Goal: Transaction & Acquisition: Purchase product/service

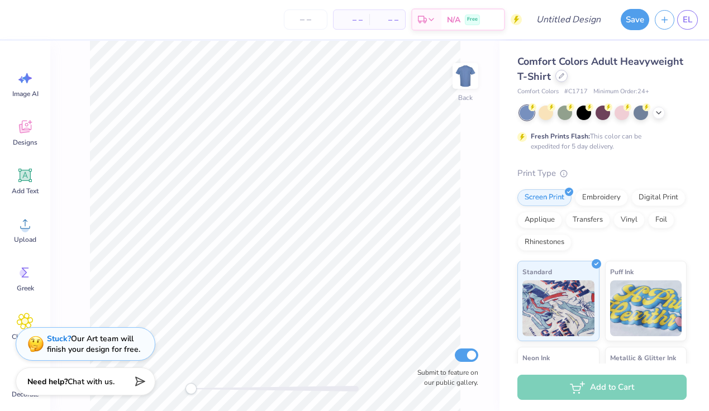
click at [528, 76] on icon at bounding box center [562, 76] width 6 height 6
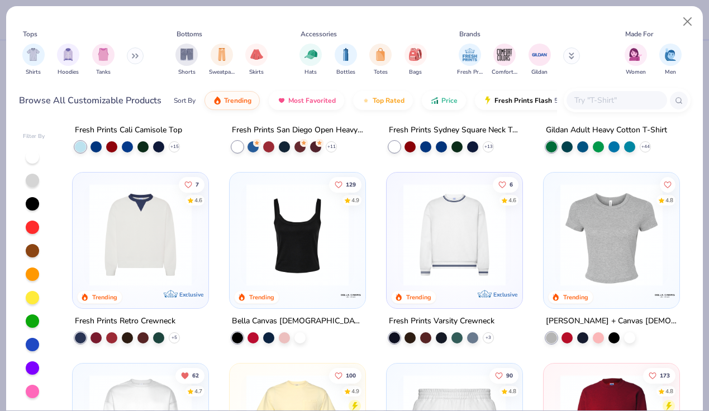
scroll to position [340, 0]
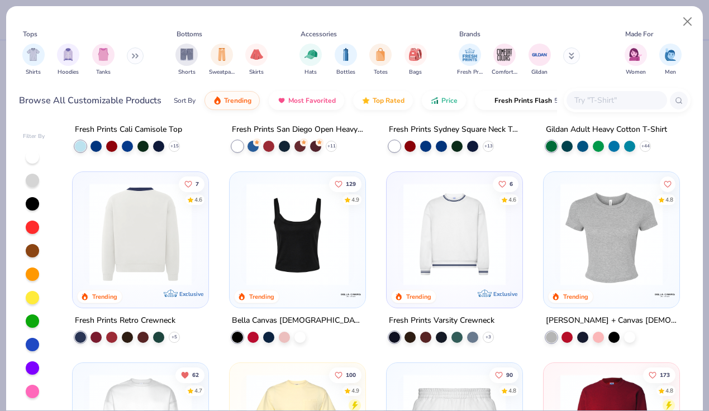
click at [155, 211] on img at bounding box center [140, 234] width 113 height 102
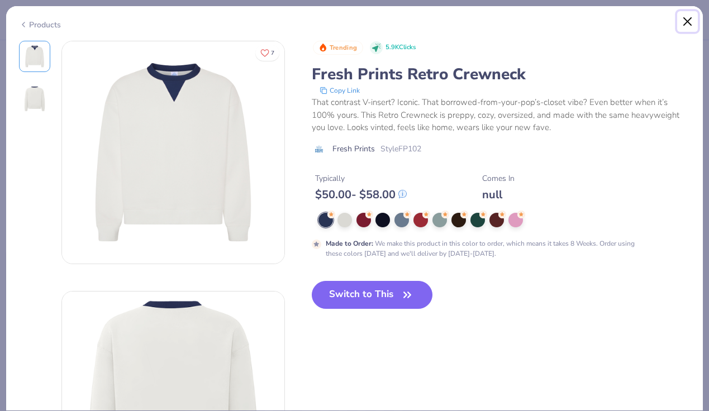
click at [528, 20] on button "Close" at bounding box center [688, 21] width 21 height 21
type textarea "x"
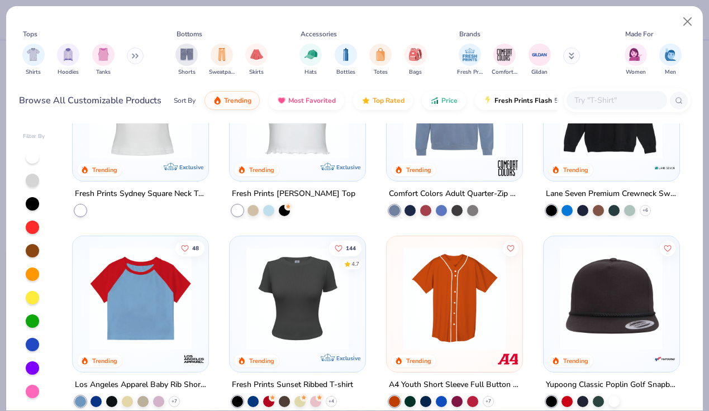
scroll to position [2290, 0]
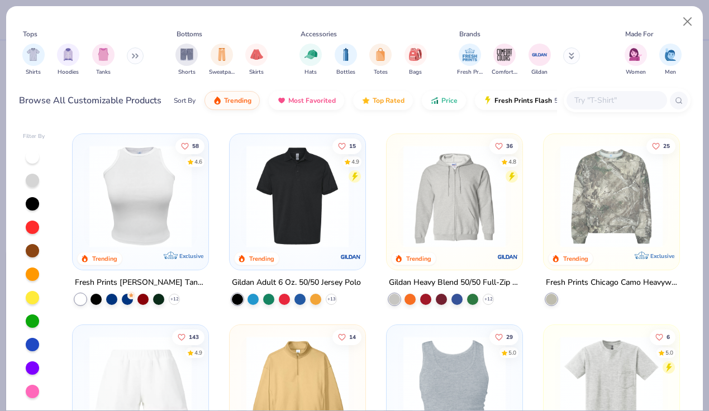
click at [528, 97] on input "text" at bounding box center [617, 100] width 86 height 13
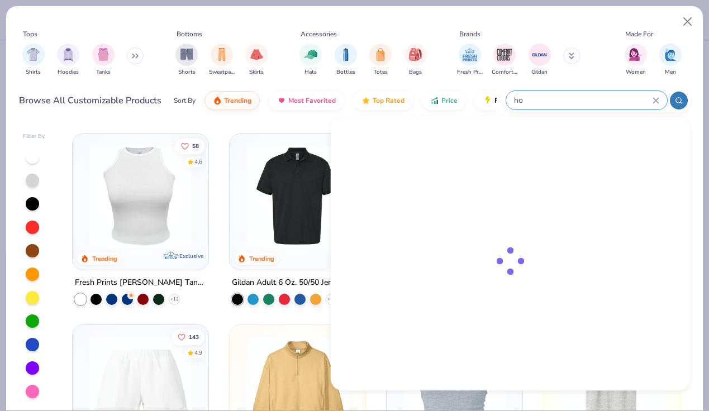
type input "h"
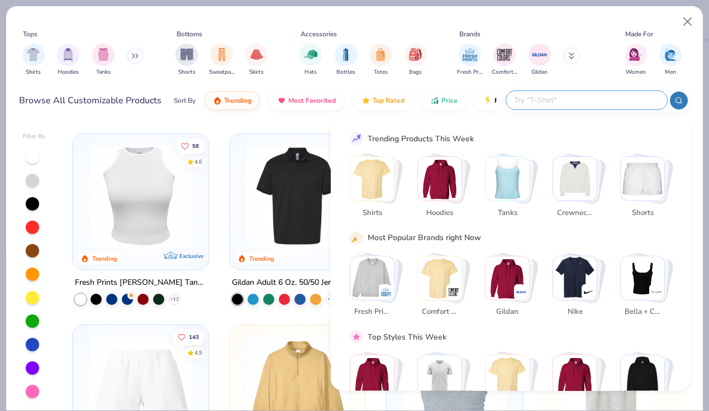
click at [439, 186] on img "Stack Card Button Hoodies" at bounding box center [440, 179] width 44 height 44
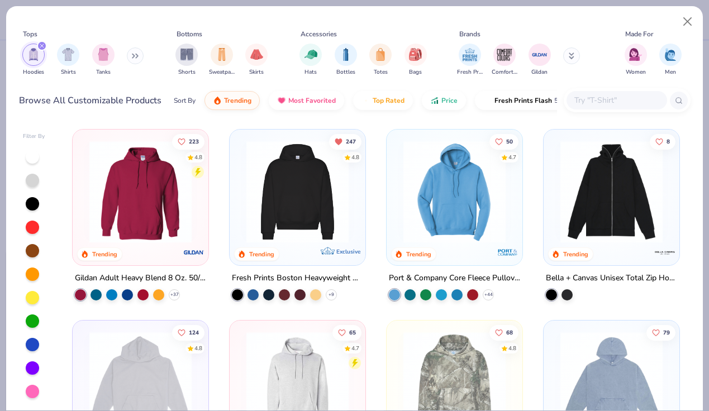
click at [282, 193] on img at bounding box center [297, 192] width 113 height 102
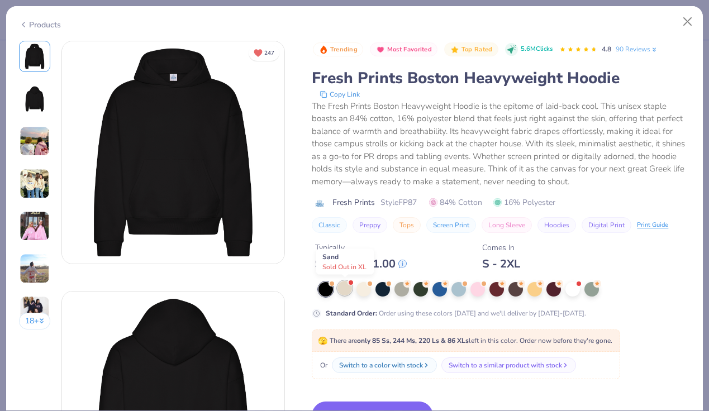
click at [345, 294] on div at bounding box center [345, 288] width 15 height 15
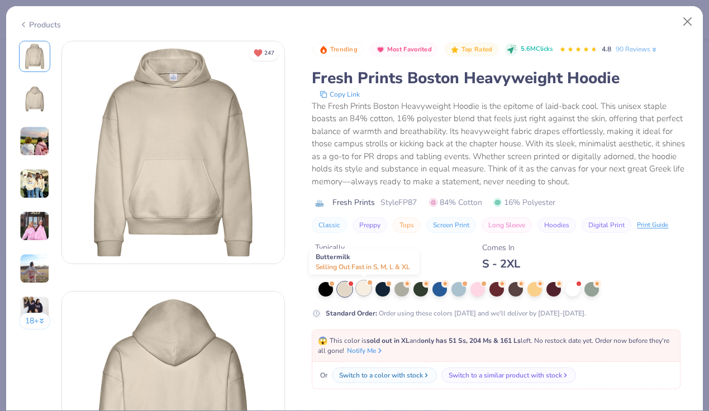
click at [365, 294] on div at bounding box center [364, 288] width 15 height 15
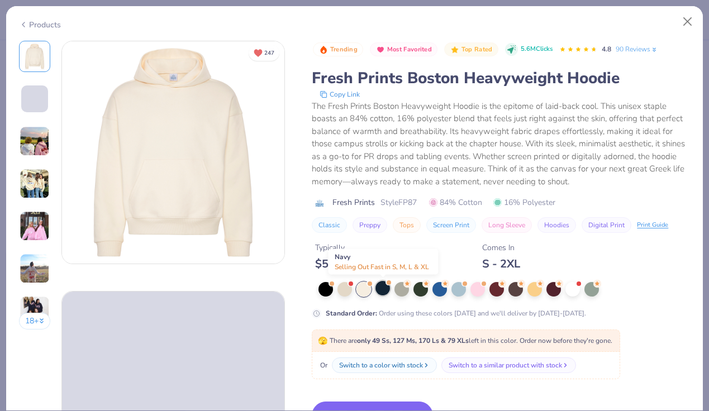
click at [382, 292] on div at bounding box center [383, 288] width 15 height 15
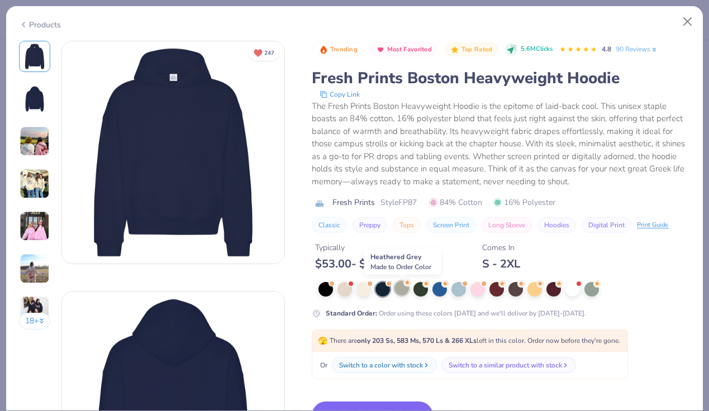
click at [399, 292] on div at bounding box center [402, 288] width 15 height 15
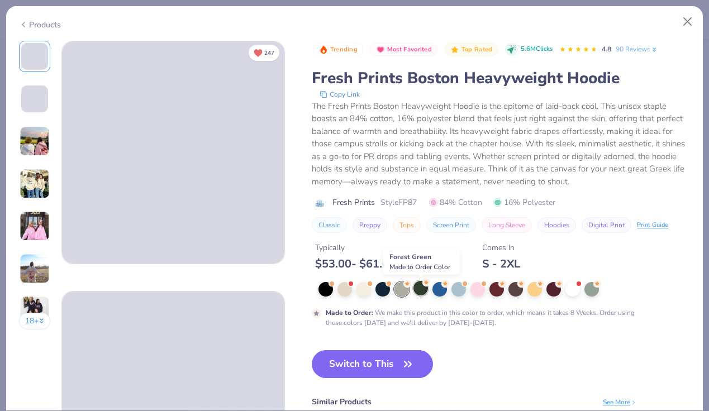
click at [424, 290] on div at bounding box center [421, 288] width 15 height 15
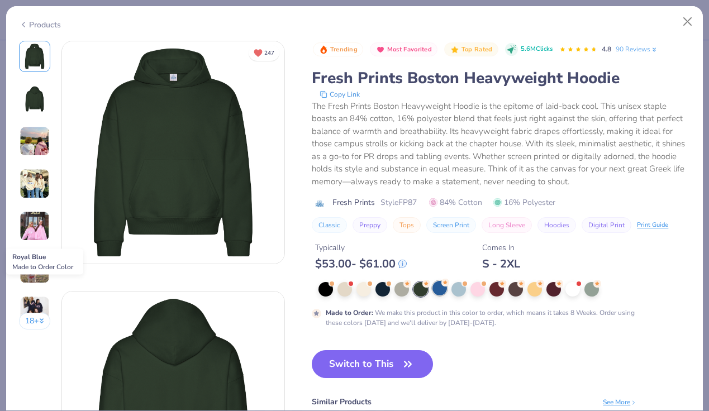
click at [439, 291] on div at bounding box center [440, 288] width 15 height 15
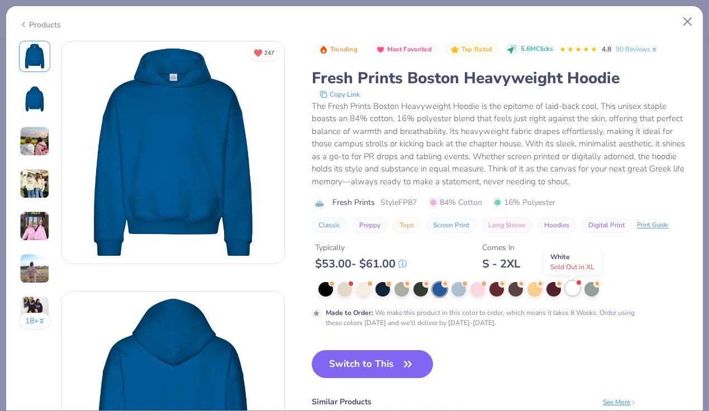
click at [528, 291] on div at bounding box center [573, 288] width 15 height 15
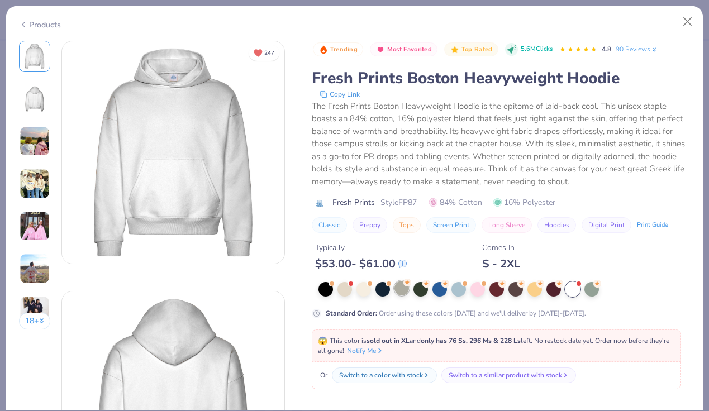
click at [397, 295] on div at bounding box center [402, 288] width 15 height 15
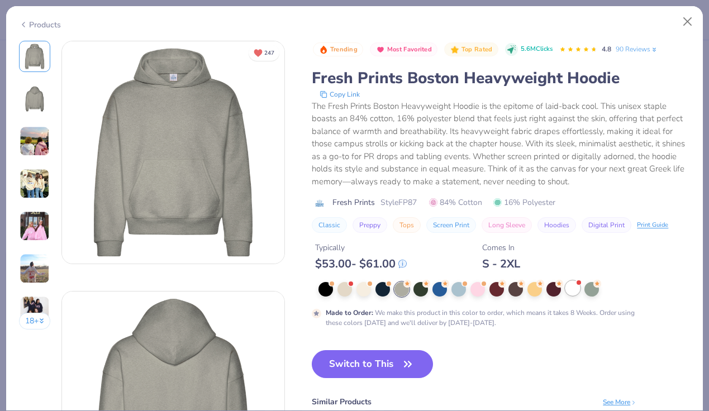
click at [528, 287] on div at bounding box center [573, 288] width 15 height 15
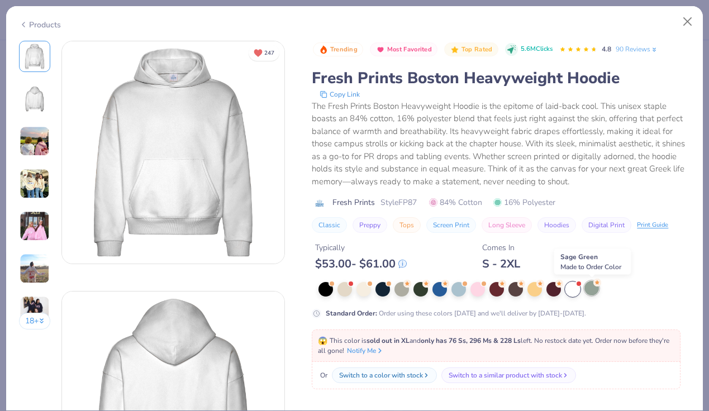
click at [528, 291] on div at bounding box center [592, 288] width 15 height 15
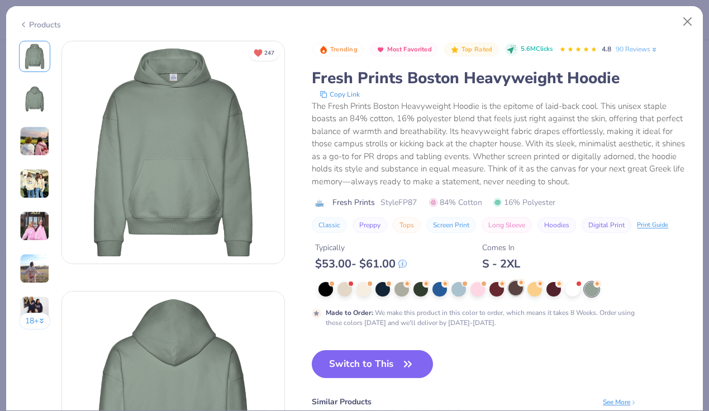
click at [515, 286] on div at bounding box center [516, 288] width 15 height 15
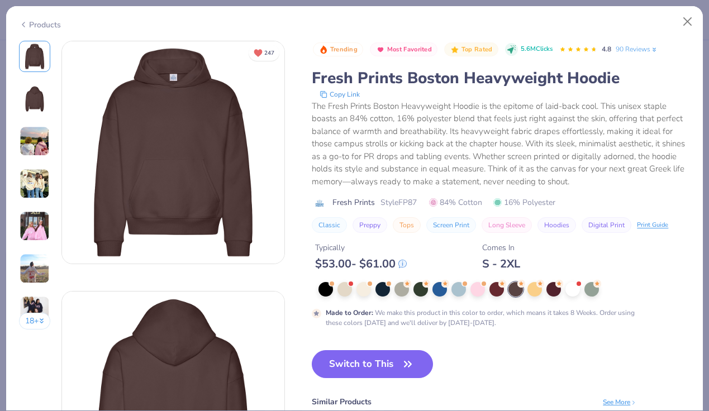
click at [27, 19] on icon at bounding box center [23, 24] width 9 height 13
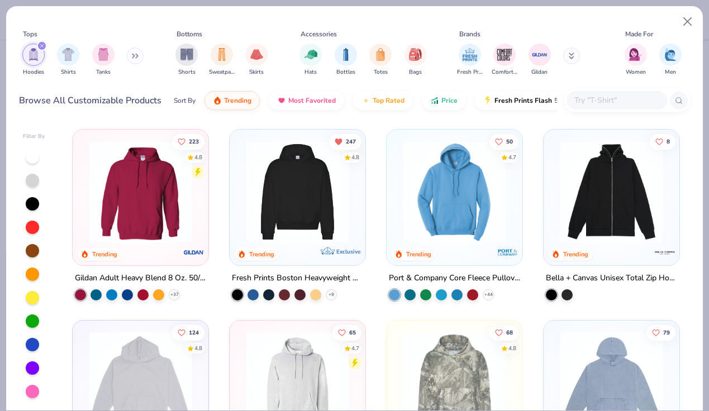
click at [149, 194] on img at bounding box center [140, 192] width 113 height 102
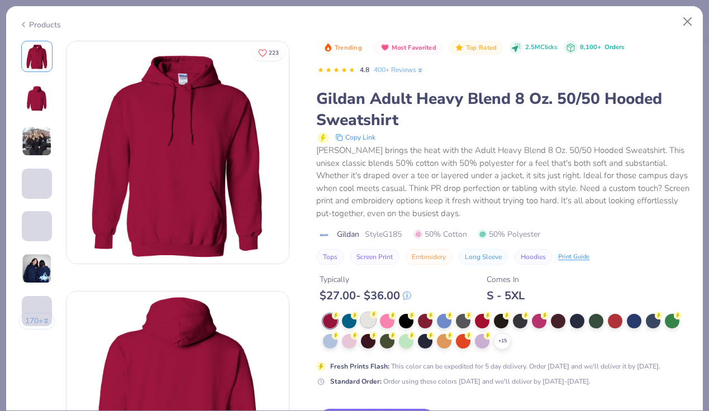
click at [368, 322] on div at bounding box center [368, 320] width 15 height 15
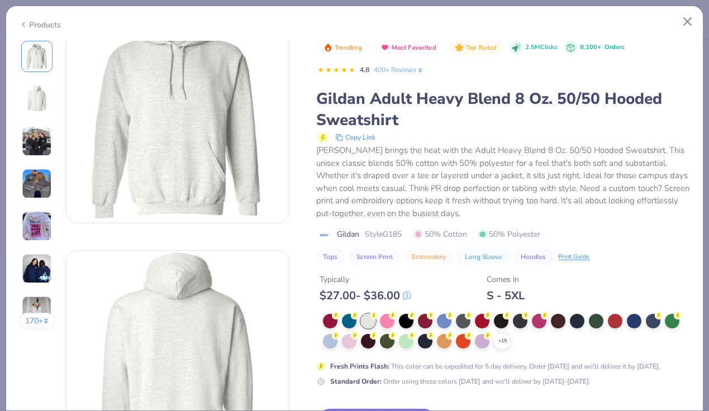
scroll to position [42, 0]
click at [500, 347] on div "+ 15" at bounding box center [502, 341] width 17 height 17
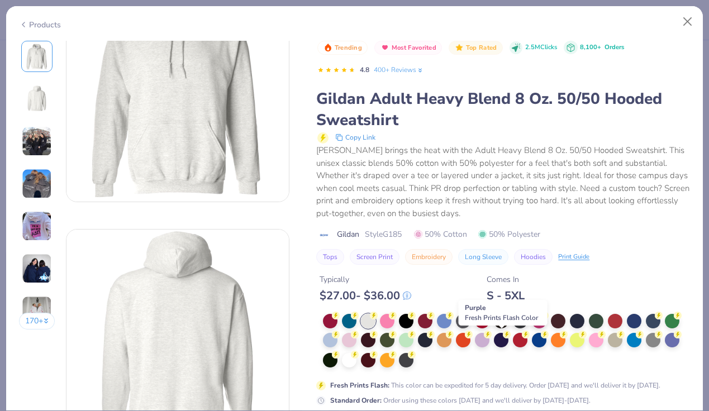
scroll to position [58, 0]
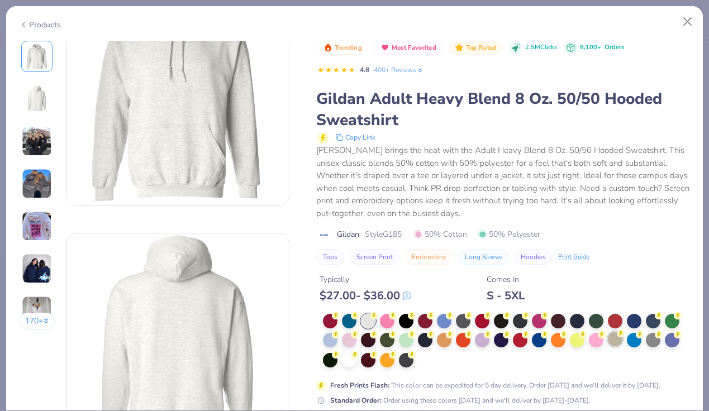
click at [528, 337] on div at bounding box center [615, 339] width 15 height 15
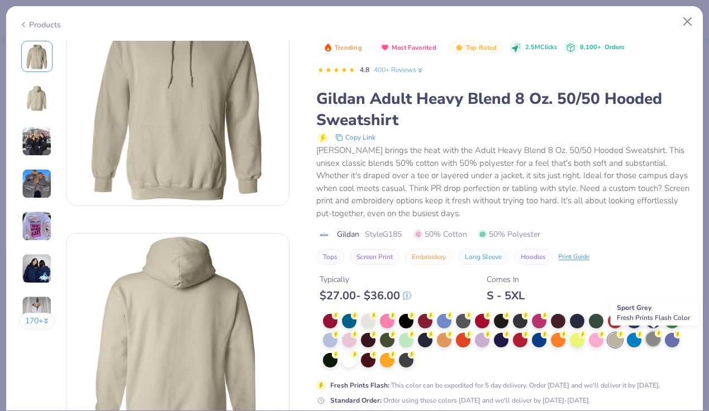
click at [528, 344] on div at bounding box center [653, 339] width 15 height 15
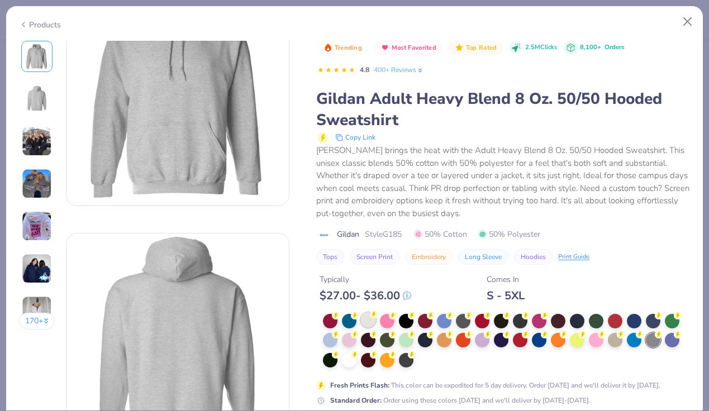
click at [368, 323] on div at bounding box center [368, 320] width 15 height 15
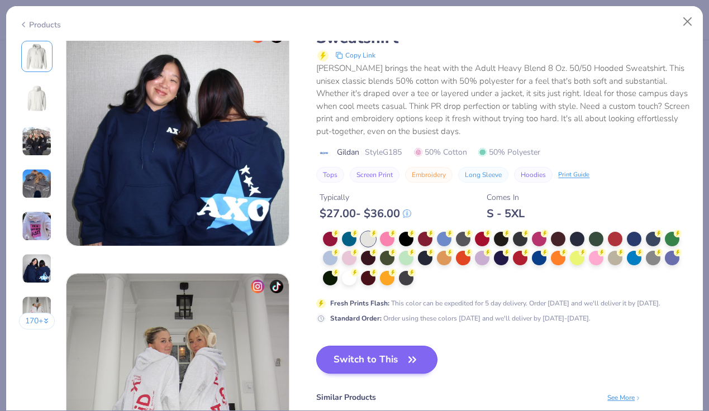
scroll to position [1244, 0]
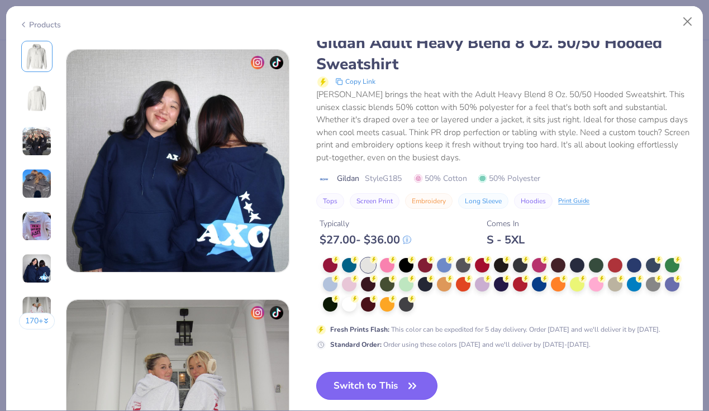
click at [377, 391] on button "Switch to This" at bounding box center [376, 386] width 121 height 28
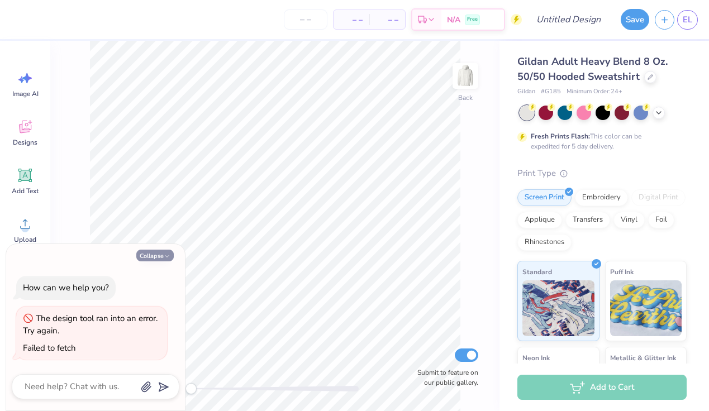
click at [164, 254] on icon "button" at bounding box center [167, 256] width 7 height 7
type textarea "x"
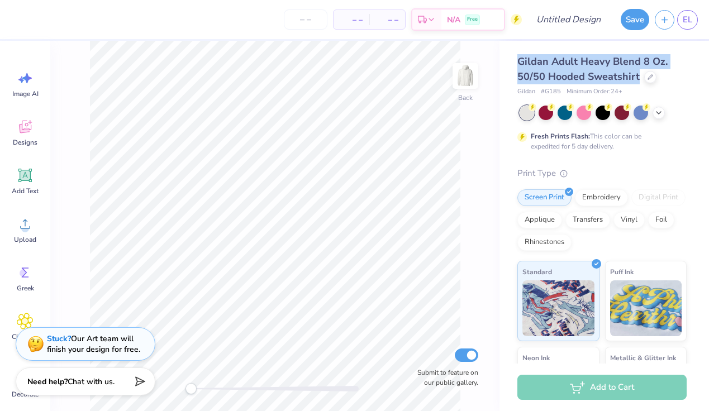
drag, startPoint x: 518, startPoint y: 60, endPoint x: 638, endPoint y: 73, distance: 121.4
click at [528, 74] on div "Gildan Adult Heavy Blend 8 Oz. 50/50 Hooded Sweatshirt" at bounding box center [602, 69] width 169 height 30
copy span "Gildan Adult Heavy Blend 8 Oz. 50/50 Hooded Sweatshirt"
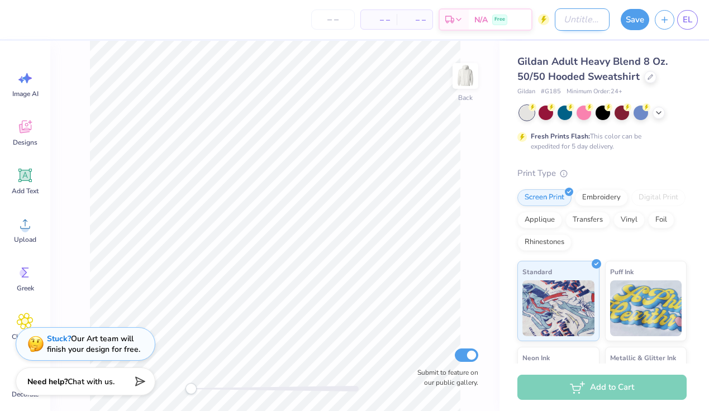
click at [528, 21] on input "Design Title" at bounding box center [582, 19] width 55 height 22
type input "hoodie"
click at [387, 15] on span "– –" at bounding box center [379, 20] width 22 height 12
click at [386, 24] on span "– –" at bounding box center [379, 20] width 22 height 12
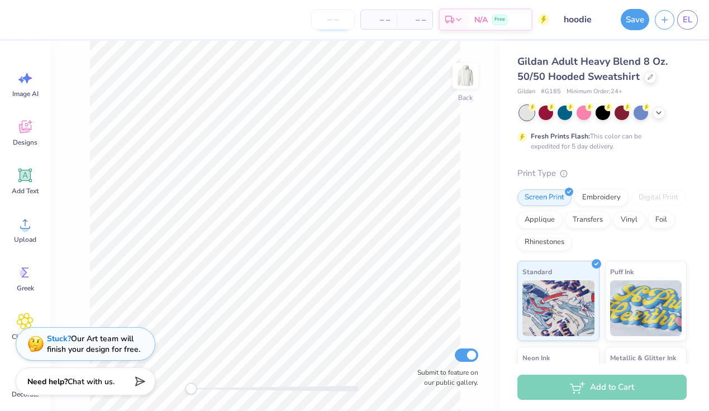
click at [335, 22] on input "number" at bounding box center [333, 20] width 44 height 20
type input "40"
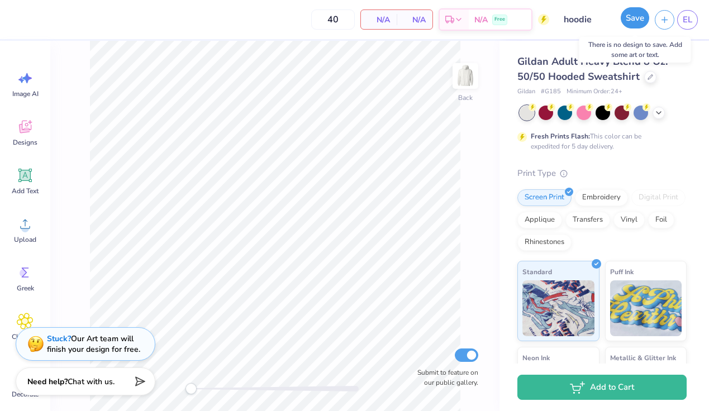
click at [528, 20] on button "Save" at bounding box center [635, 17] width 29 height 21
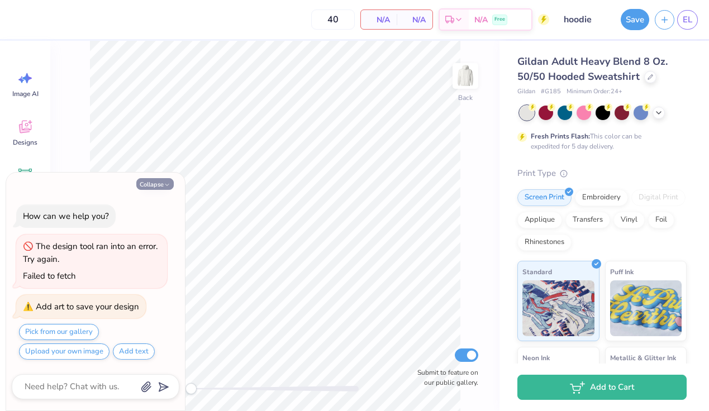
click at [162, 183] on button "Collapse" at bounding box center [154, 184] width 37 height 12
type textarea "x"
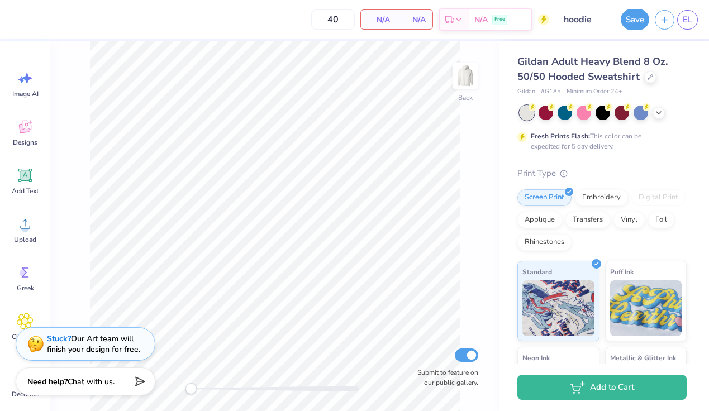
click at [528, 67] on span "Gildan Adult Heavy Blend 8 Oz. 50/50 Hooded Sweatshirt" at bounding box center [593, 69] width 150 height 29
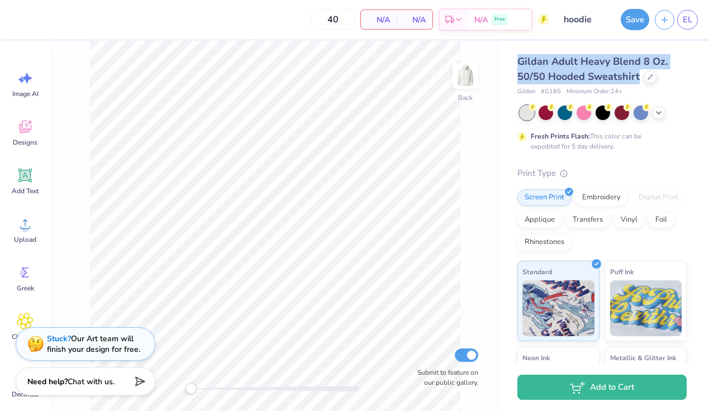
click at [528, 67] on span "Gildan Adult Heavy Blend 8 Oz. 50/50 Hooded Sweatshirt" at bounding box center [593, 69] width 150 height 29
copy div "Gildan Adult Heavy Blend 8 Oz. 50/50 Hooded Sweatshirt"
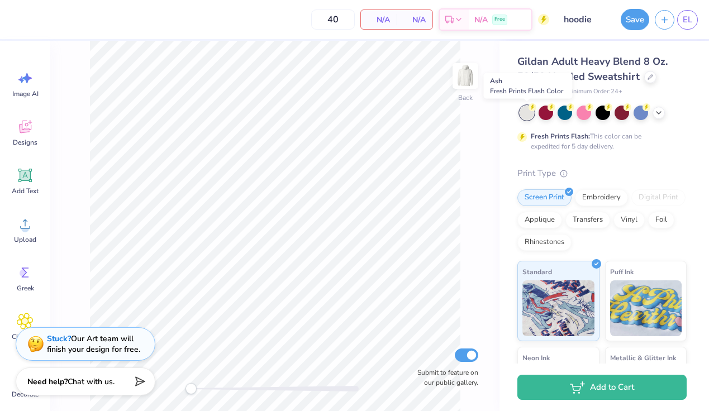
click at [527, 113] on div at bounding box center [527, 113] width 15 height 15
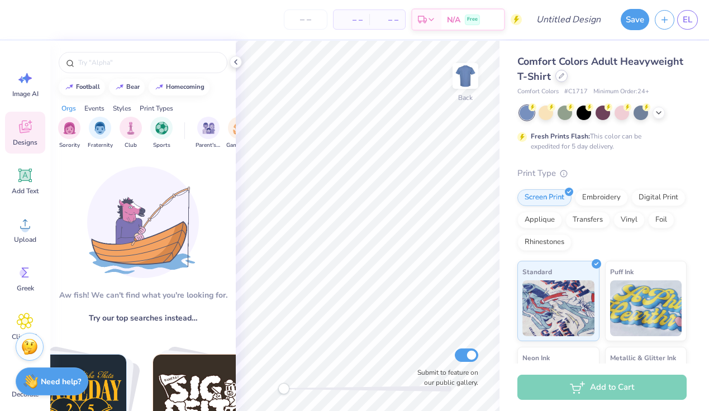
click at [561, 77] on icon at bounding box center [562, 76] width 6 height 6
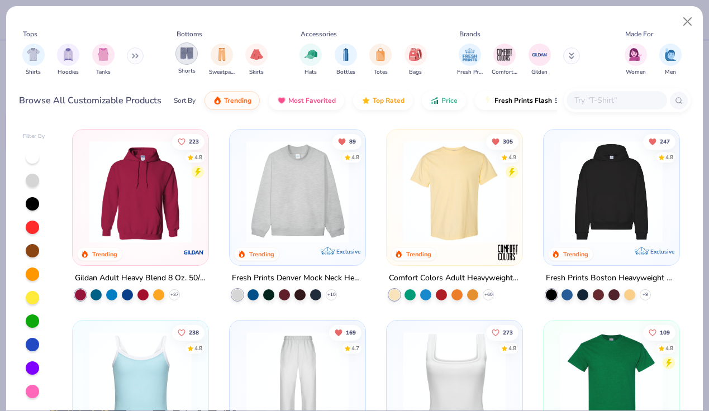
click at [197, 56] on div "filter for Shorts" at bounding box center [187, 53] width 22 height 22
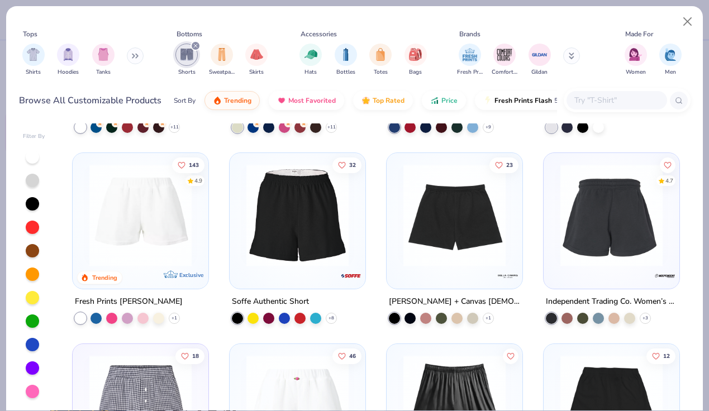
scroll to position [164, 0]
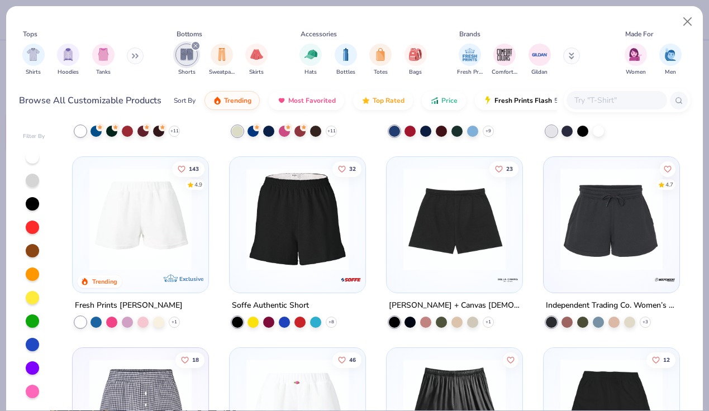
click at [138, 244] on img at bounding box center [140, 219] width 113 height 102
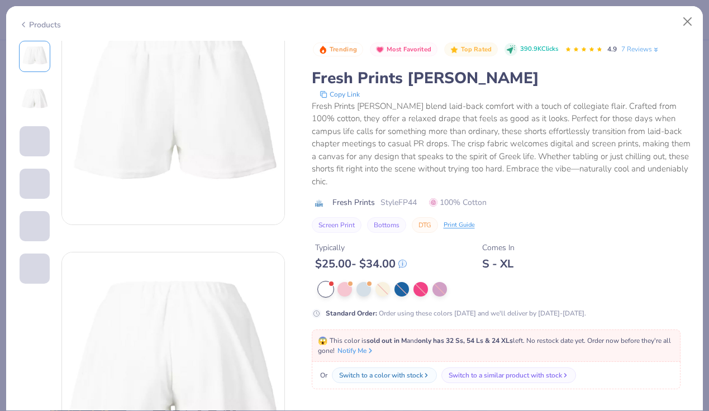
scroll to position [37, 0]
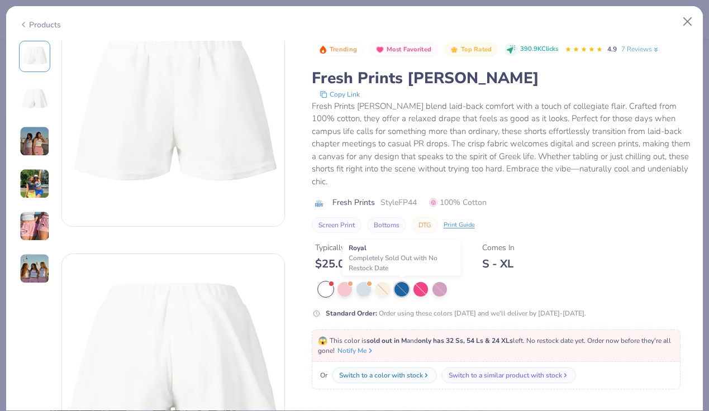
click at [406, 290] on div at bounding box center [402, 289] width 15 height 15
click at [684, 21] on button "Close" at bounding box center [688, 21] width 21 height 21
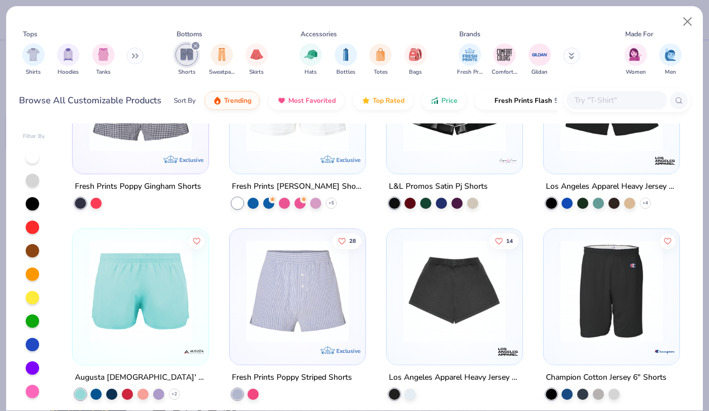
scroll to position [457, 0]
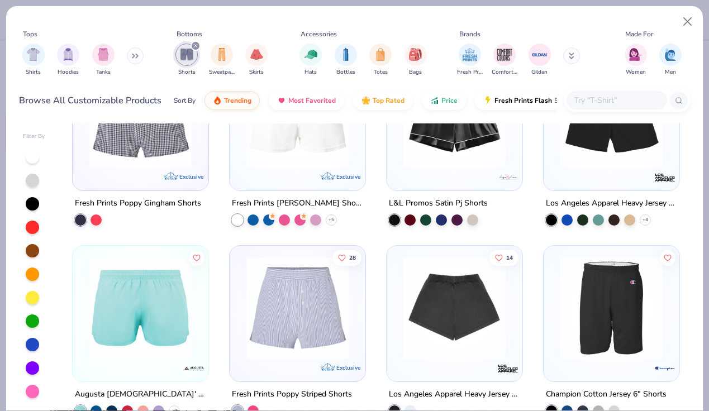
click at [455, 296] on img at bounding box center [454, 308] width 113 height 102
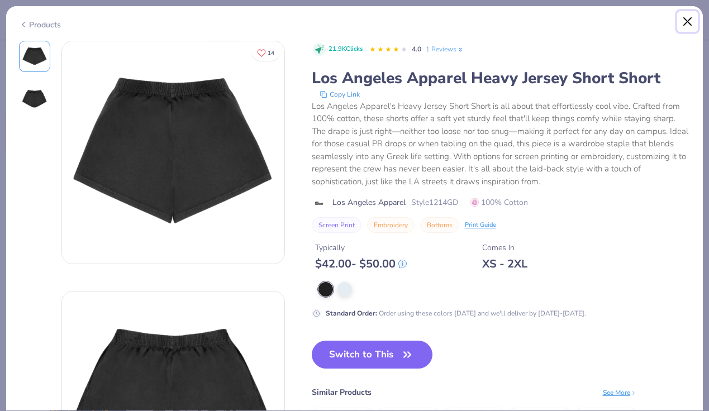
click at [688, 21] on button "Close" at bounding box center [688, 21] width 21 height 21
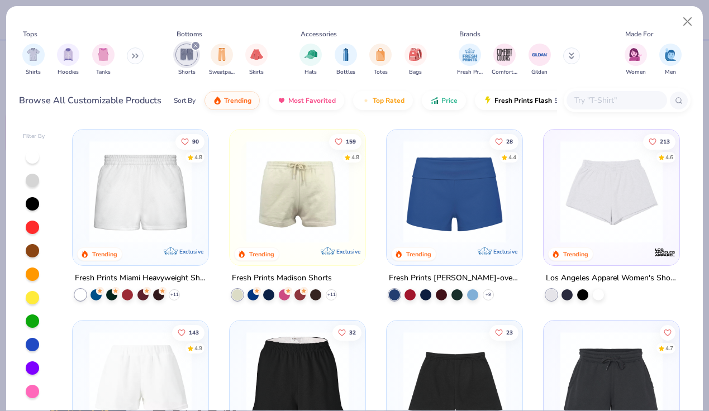
click at [146, 221] on img at bounding box center [140, 192] width 113 height 102
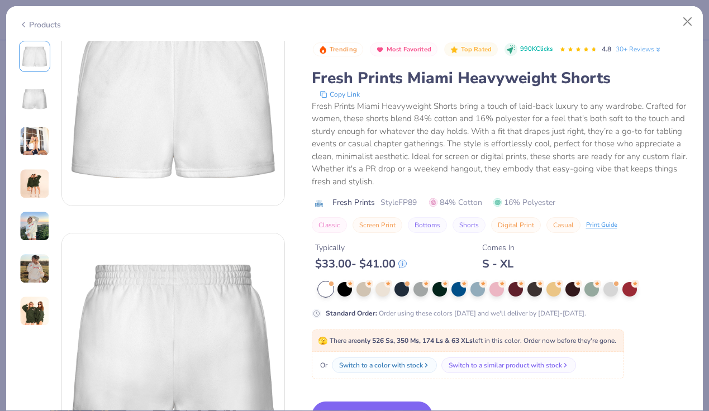
scroll to position [60, 0]
click at [612, 288] on div at bounding box center [611, 288] width 15 height 15
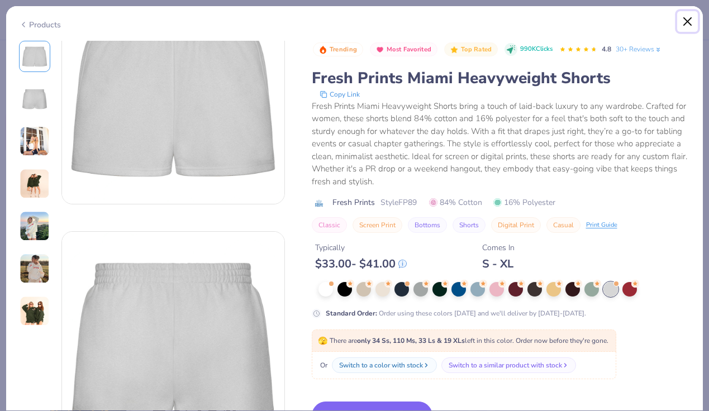
click at [690, 19] on button "Close" at bounding box center [688, 21] width 21 height 21
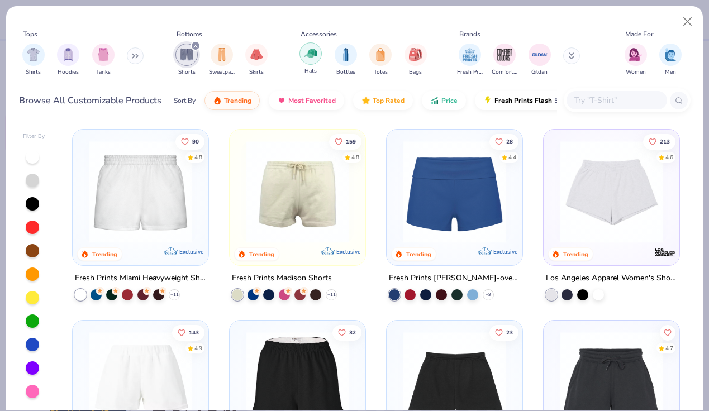
click at [308, 53] on img "filter for Hats" at bounding box center [311, 53] width 13 height 13
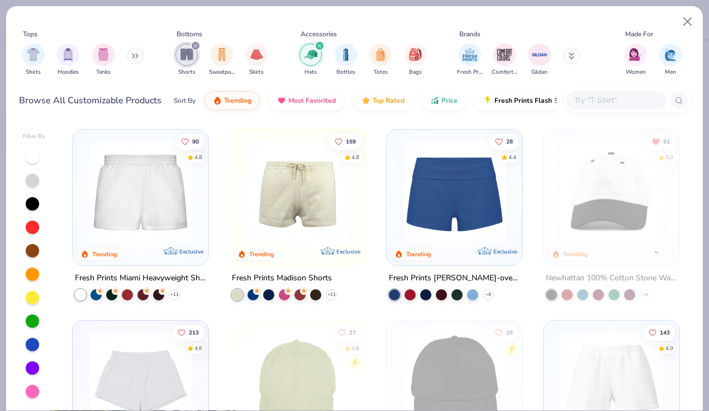
click at [196, 45] on icon "filter for Shorts" at bounding box center [195, 45] width 3 height 3
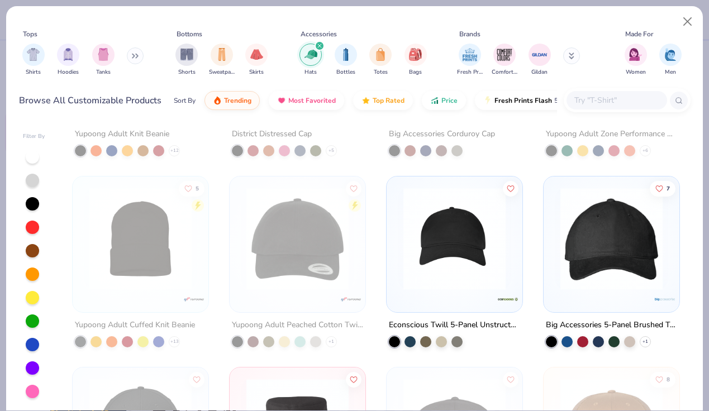
scroll to position [912, 0]
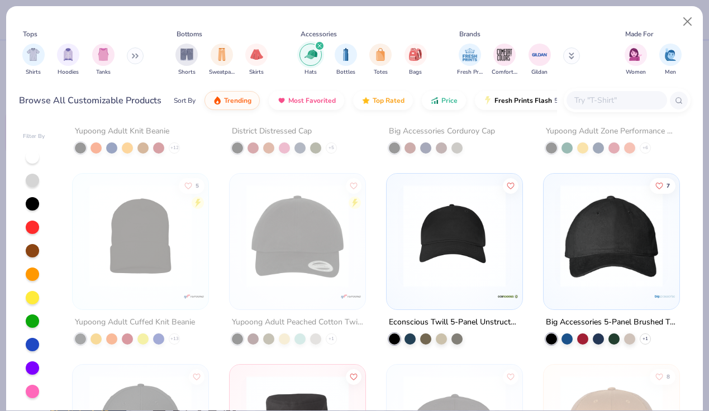
click at [480, 260] on img at bounding box center [454, 236] width 113 height 102
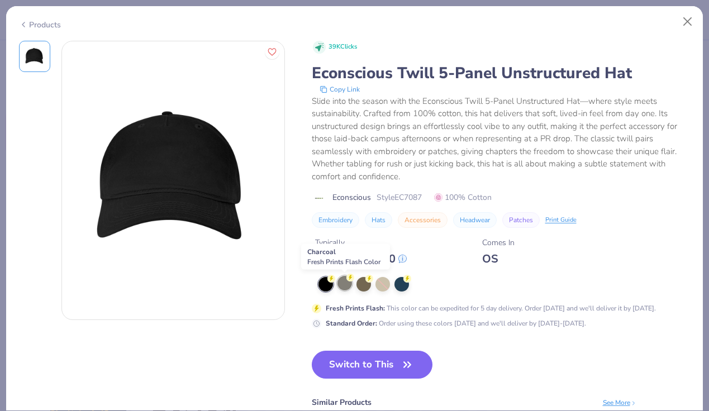
click at [343, 285] on div at bounding box center [345, 283] width 15 height 15
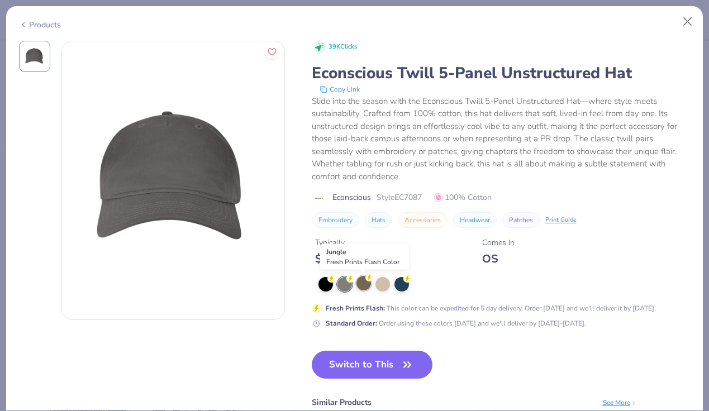
click at [361, 287] on div at bounding box center [364, 283] width 15 height 15
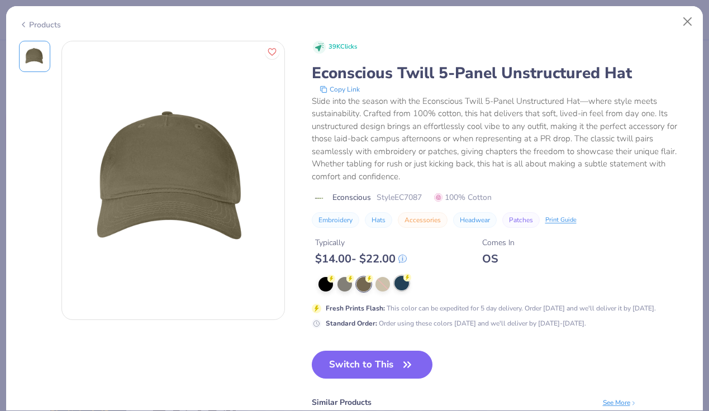
click at [399, 287] on div at bounding box center [402, 283] width 15 height 15
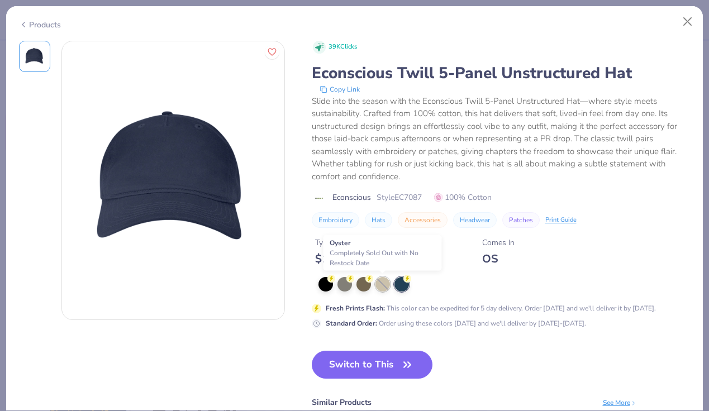
click at [381, 285] on div at bounding box center [383, 284] width 15 height 15
click at [693, 18] on button "Close" at bounding box center [688, 21] width 21 height 21
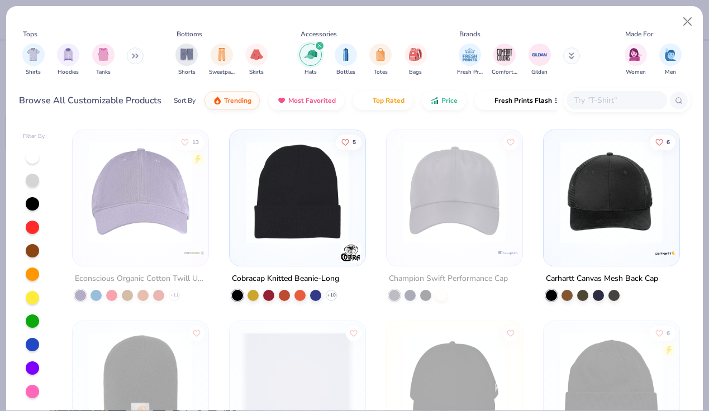
scroll to position [3440, 0]
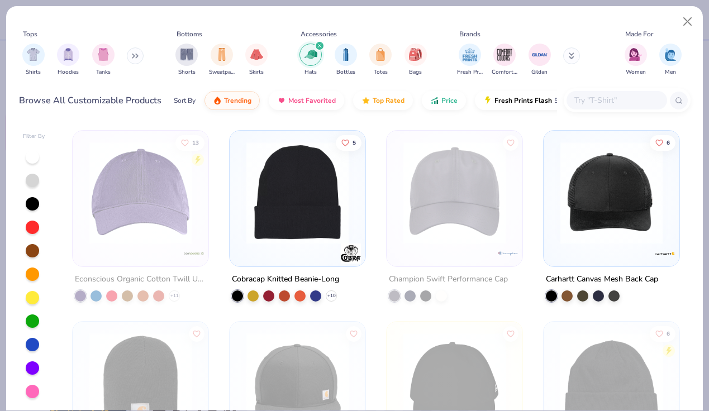
click at [160, 226] on img at bounding box center [140, 193] width 113 height 102
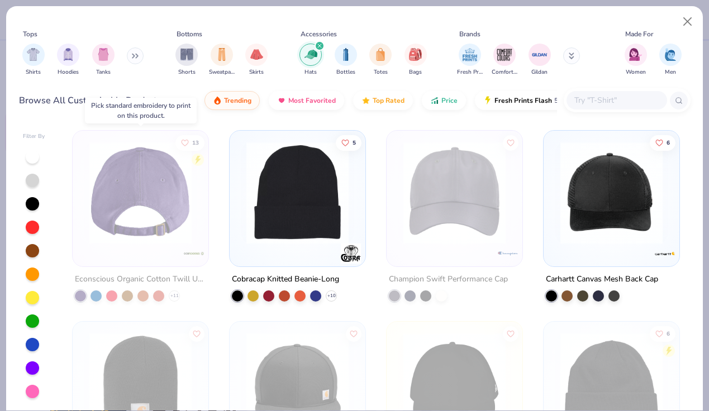
click at [166, 221] on img at bounding box center [140, 193] width 113 height 102
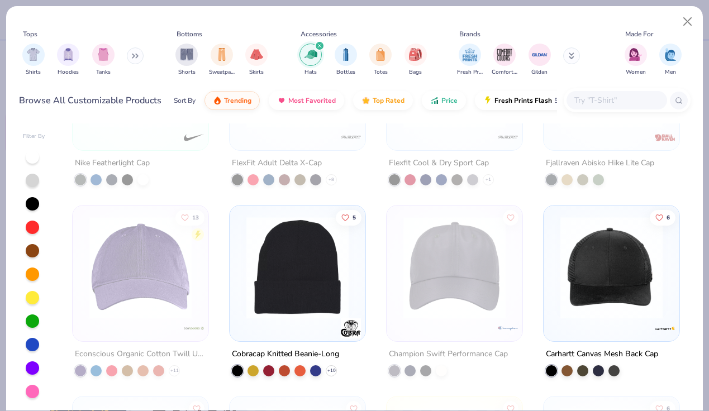
scroll to position [3386, 0]
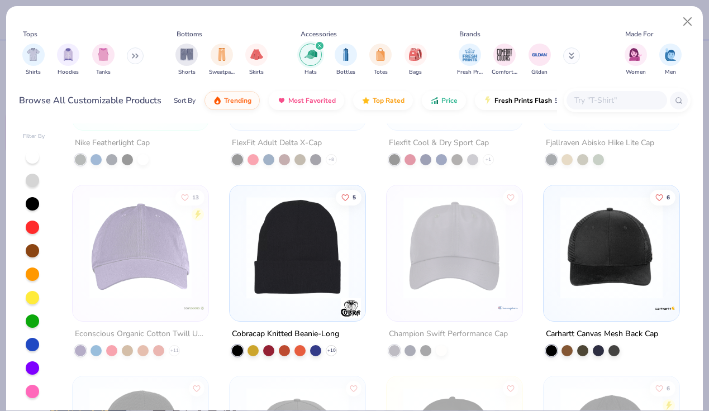
click at [606, 263] on img at bounding box center [611, 248] width 113 height 102
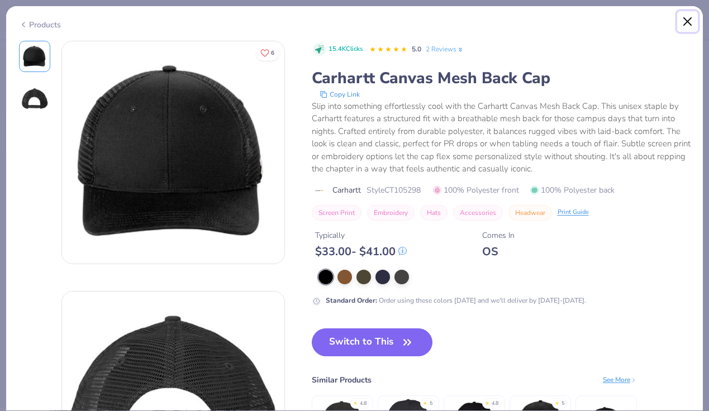
click at [689, 13] on button "Close" at bounding box center [688, 21] width 21 height 21
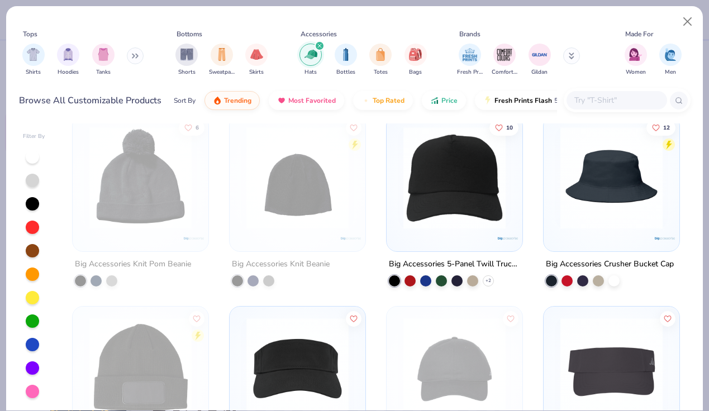
scroll to position [3837, 0]
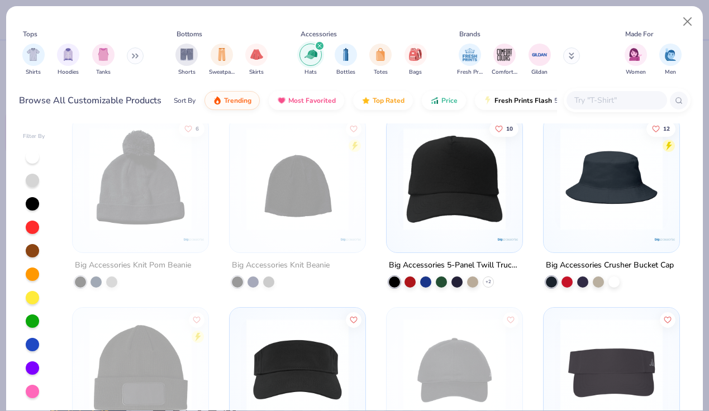
click at [487, 196] on img at bounding box center [454, 179] width 113 height 102
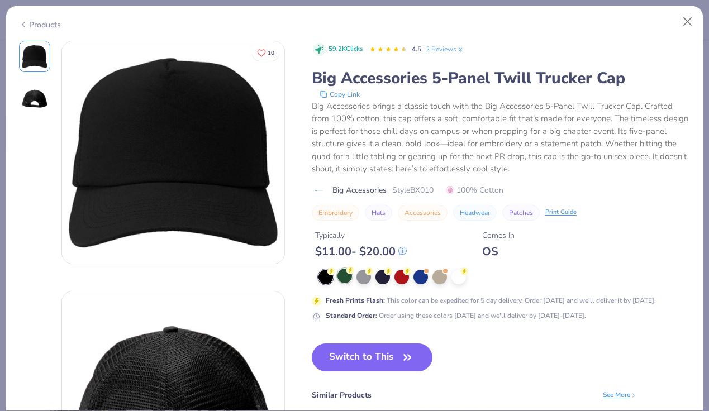
click at [342, 282] on div at bounding box center [345, 276] width 15 height 15
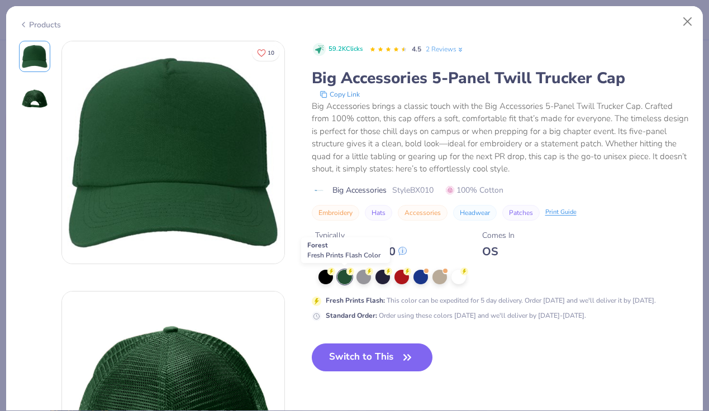
scroll to position [1, 0]
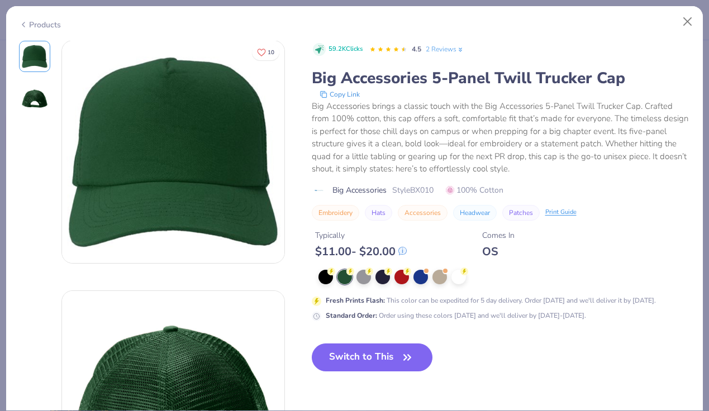
click at [575, 74] on div "Big Accessories 5-Panel Twill Trucker Cap" at bounding box center [501, 78] width 379 height 21
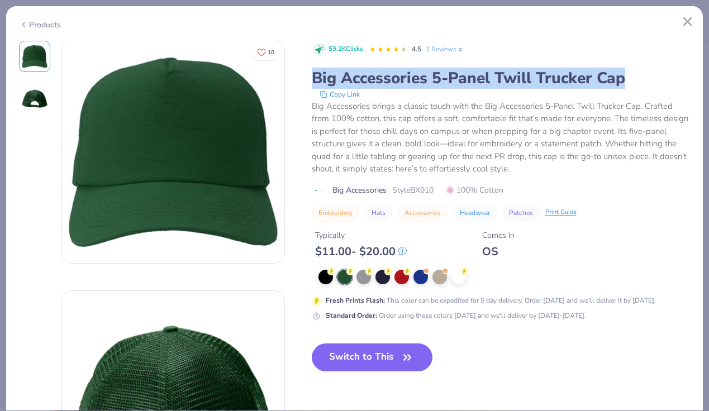
click at [575, 74] on div "Big Accessories 5-Panel Twill Trucker Cap" at bounding box center [501, 78] width 379 height 21
copy div "Big Accessories 5-Panel Twill Trucker Cap"
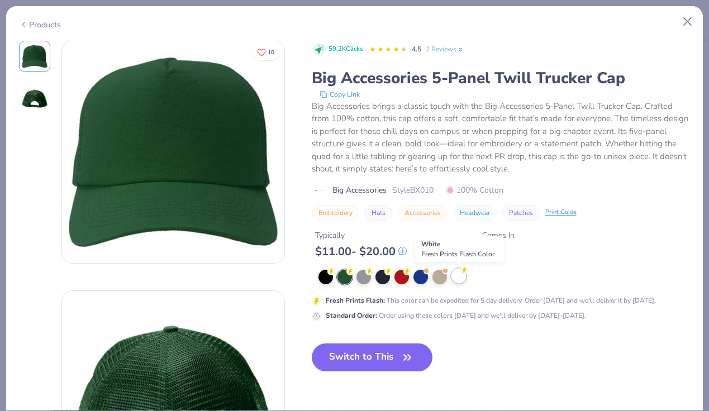
click at [460, 280] on div at bounding box center [459, 276] width 15 height 15
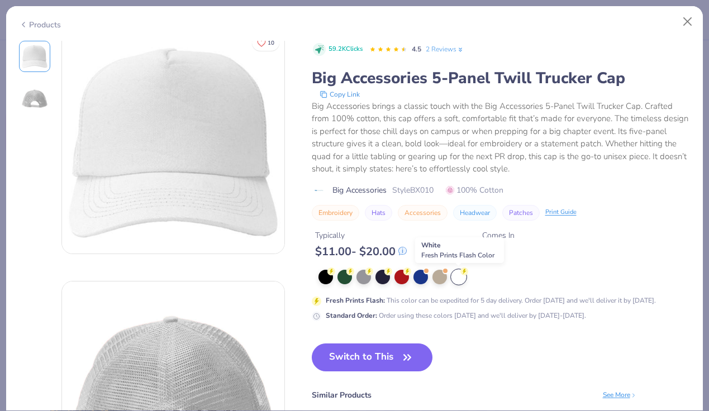
scroll to position [12, 0]
click at [692, 21] on button "Close" at bounding box center [688, 21] width 21 height 21
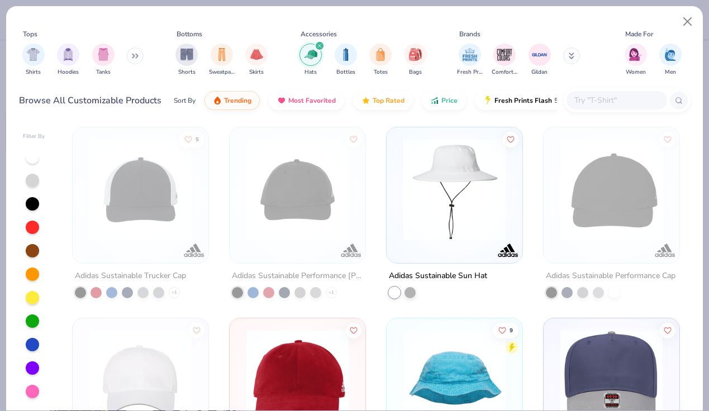
scroll to position [4306, 0]
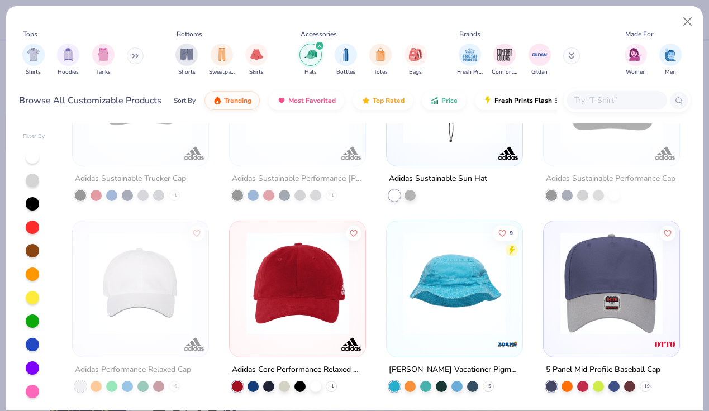
click at [313, 305] on img at bounding box center [297, 284] width 113 height 102
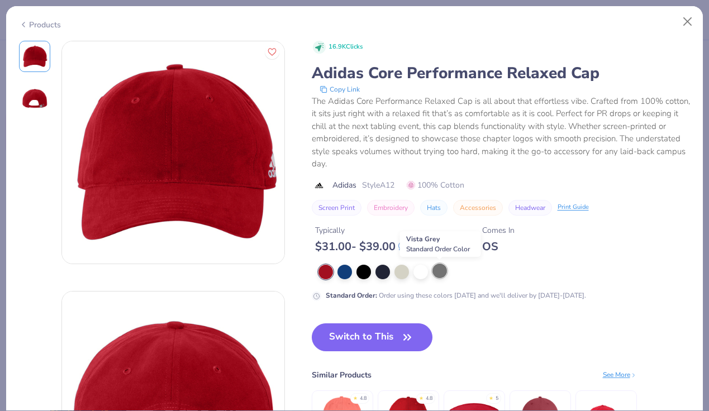
click at [443, 273] on div at bounding box center [440, 271] width 15 height 15
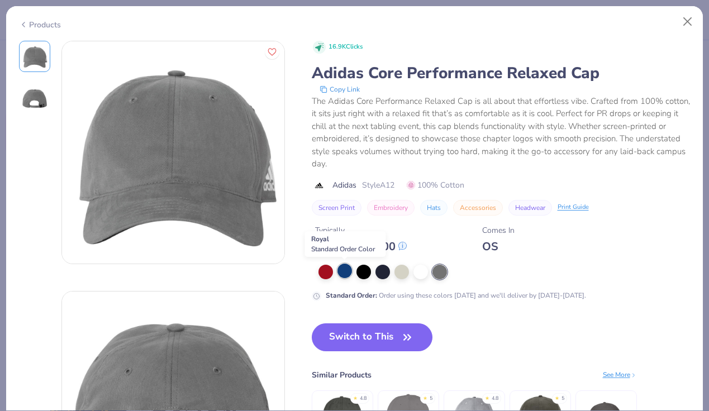
click at [341, 277] on div at bounding box center [345, 271] width 15 height 15
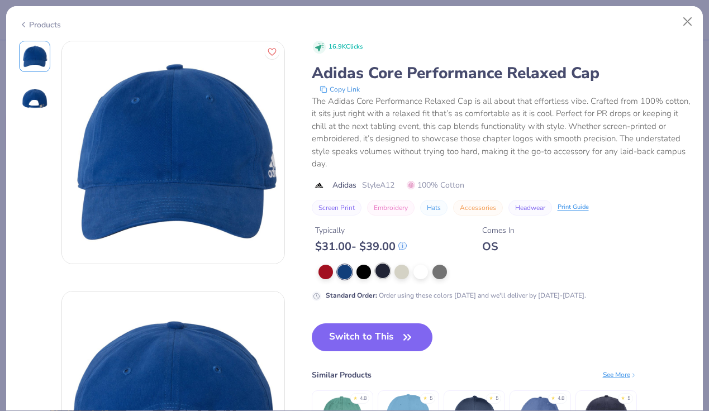
click at [385, 273] on div at bounding box center [383, 271] width 15 height 15
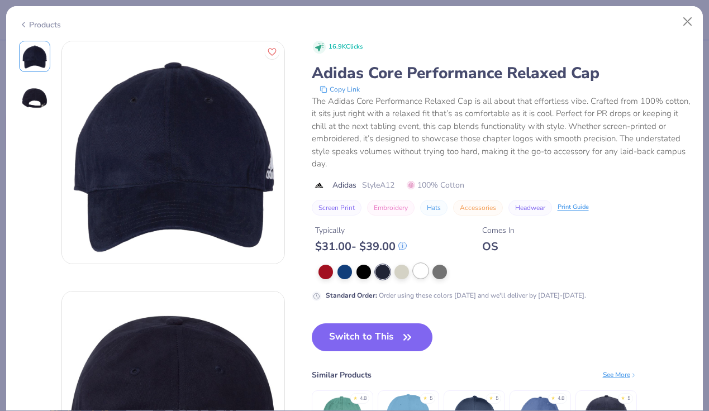
click at [422, 272] on div at bounding box center [421, 271] width 15 height 15
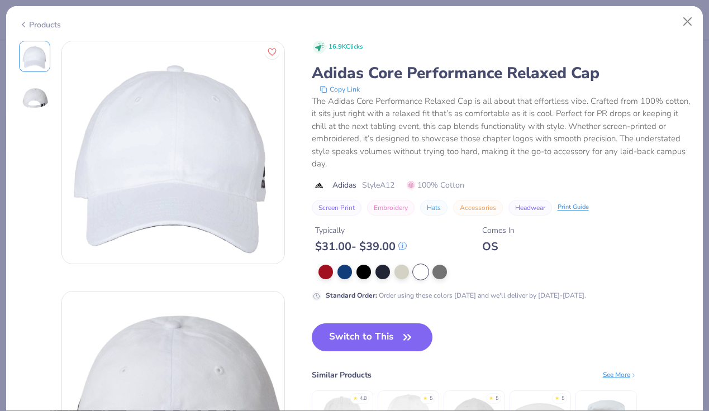
click at [413, 73] on div "Adidas Core Performance Relaxed Cap" at bounding box center [501, 73] width 379 height 21
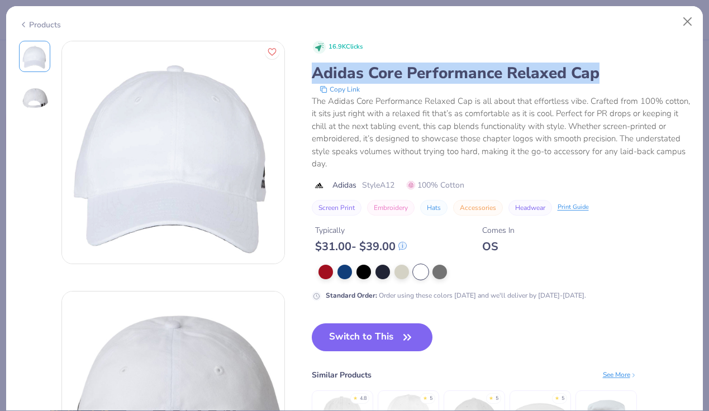
click at [413, 73] on div "Adidas Core Performance Relaxed Cap" at bounding box center [501, 73] width 379 height 21
copy div "Adidas Core Performance Relaxed Cap"
click at [689, 22] on button "Close" at bounding box center [688, 21] width 21 height 21
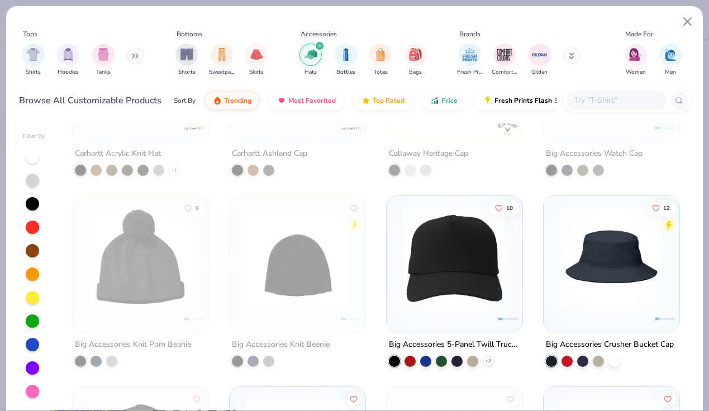
scroll to position [3343, 0]
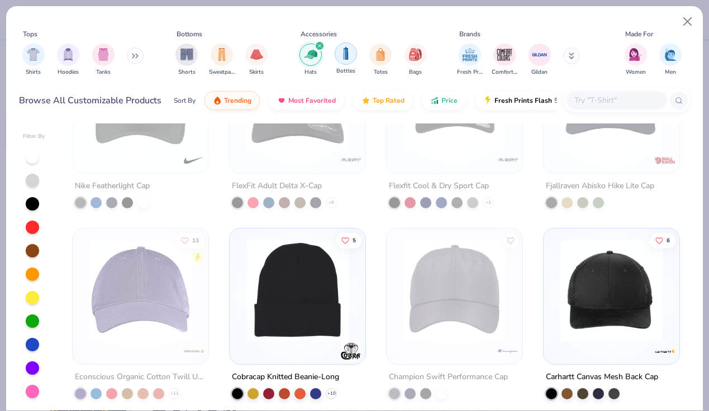
click at [343, 59] on img "filter for Bottles" at bounding box center [346, 53] width 12 height 13
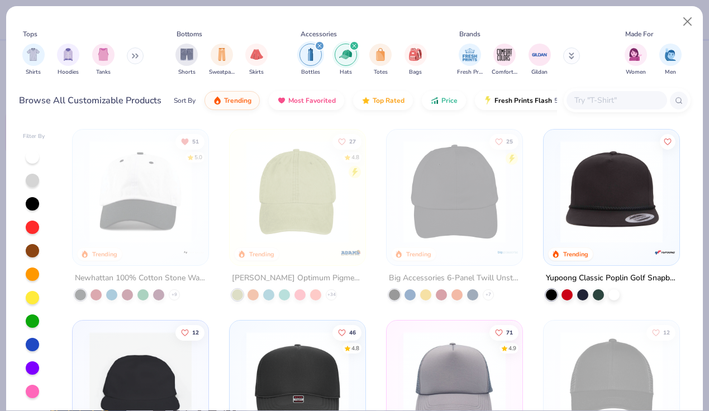
click at [355, 45] on icon "filter for Hats" at bounding box center [354, 45] width 3 height 3
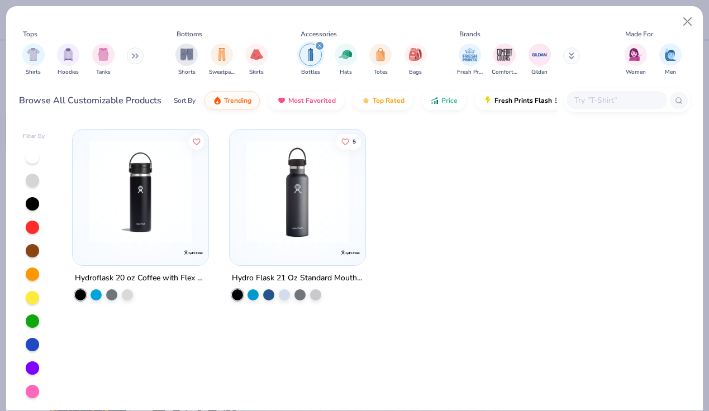
click at [320, 44] on icon "filter for Bottles" at bounding box center [320, 46] width 4 height 4
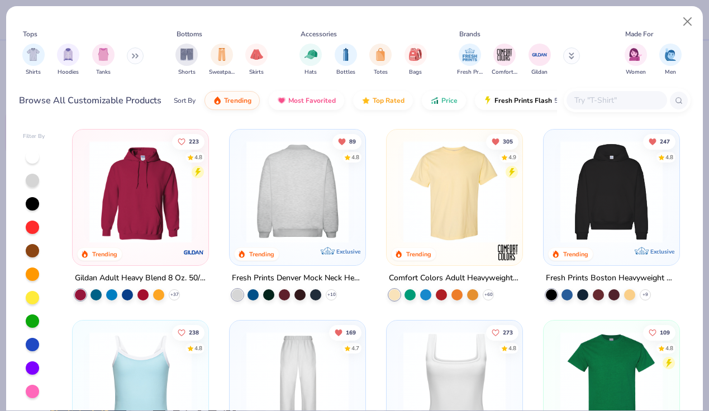
click at [330, 176] on img at bounding box center [297, 192] width 113 height 102
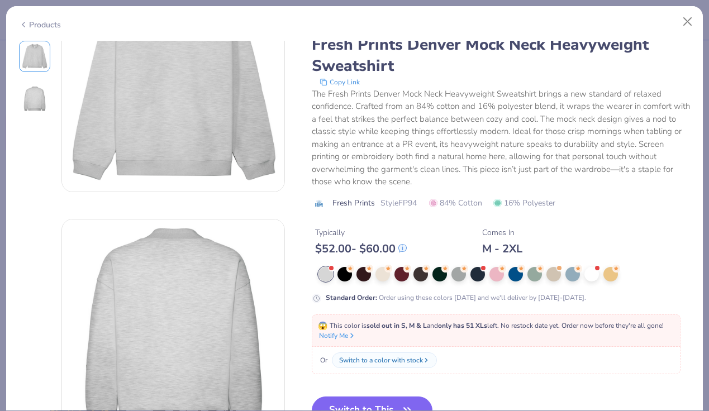
scroll to position [68, 0]
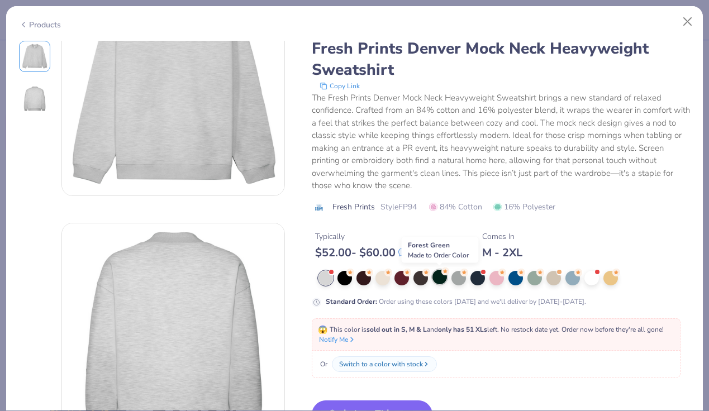
click at [441, 280] on div at bounding box center [440, 277] width 15 height 15
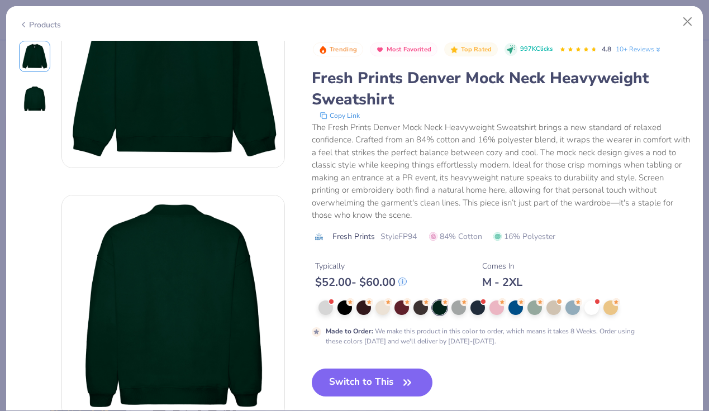
scroll to position [99, 0]
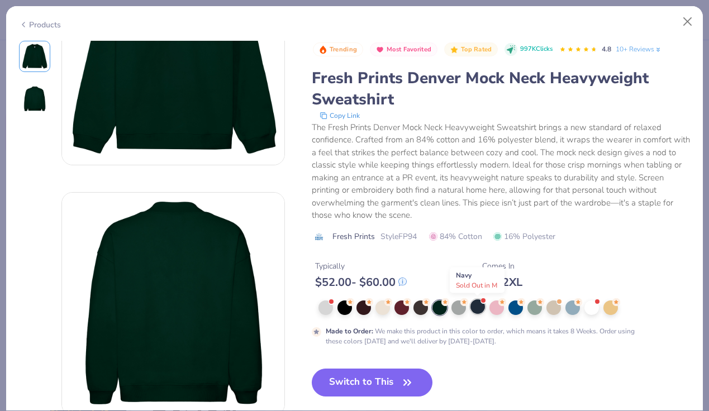
click at [482, 310] on div at bounding box center [478, 307] width 15 height 15
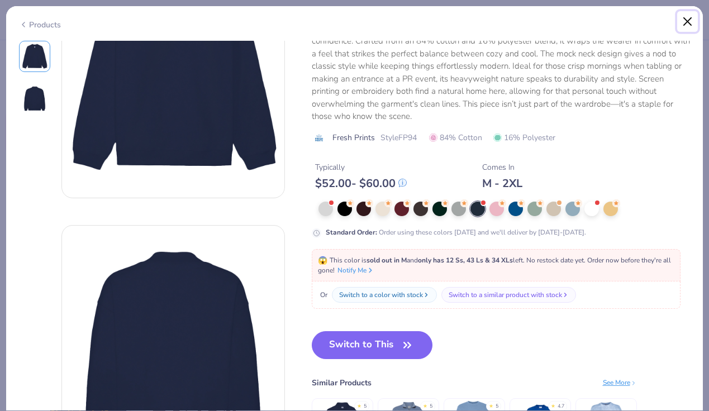
click at [691, 21] on button "Close" at bounding box center [688, 21] width 21 height 21
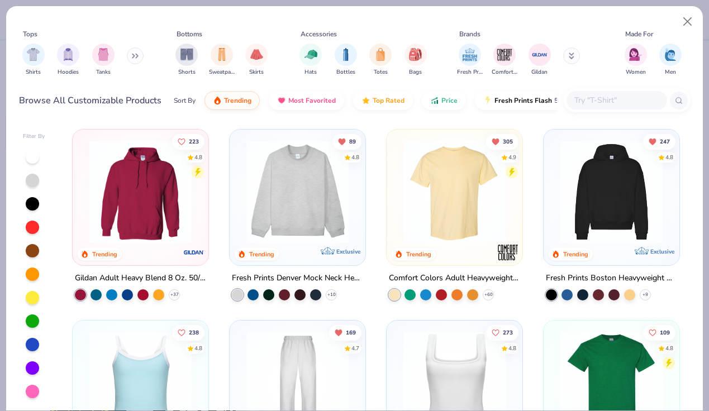
click at [138, 58] on icon at bounding box center [137, 56] width 2 height 4
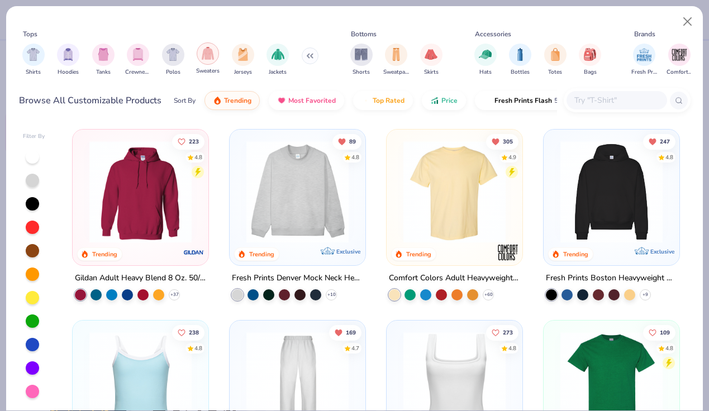
click at [209, 59] on img "filter for Sweaters" at bounding box center [208, 53] width 13 height 13
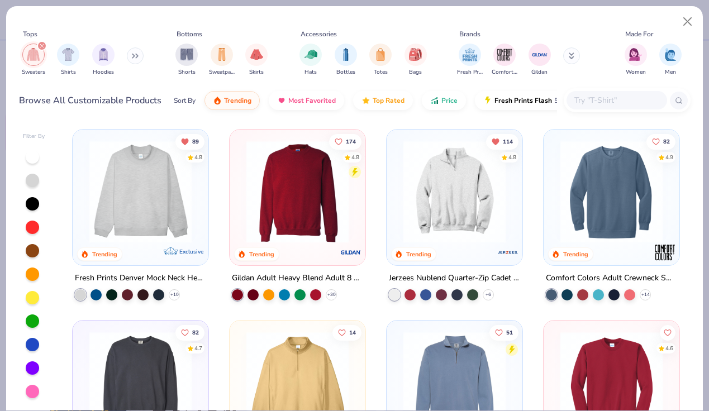
click at [41, 44] on icon "filter for Sweaters" at bounding box center [42, 46] width 4 height 4
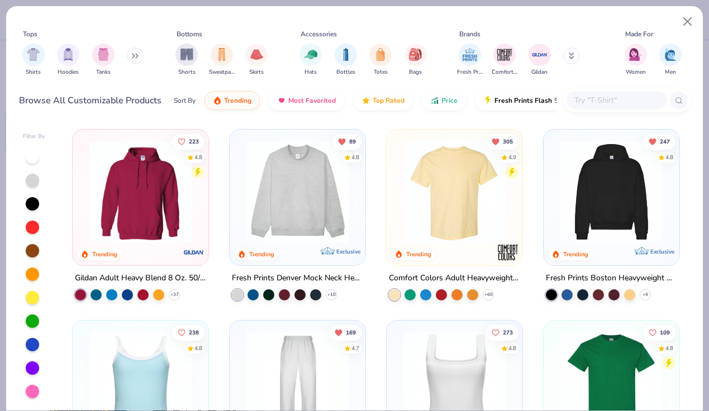
click at [134, 60] on button at bounding box center [135, 56] width 17 height 17
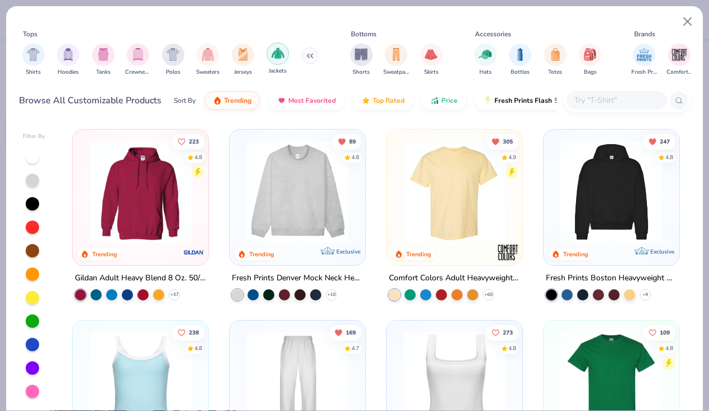
click at [273, 58] on img "filter for Jackets" at bounding box center [278, 53] width 13 height 13
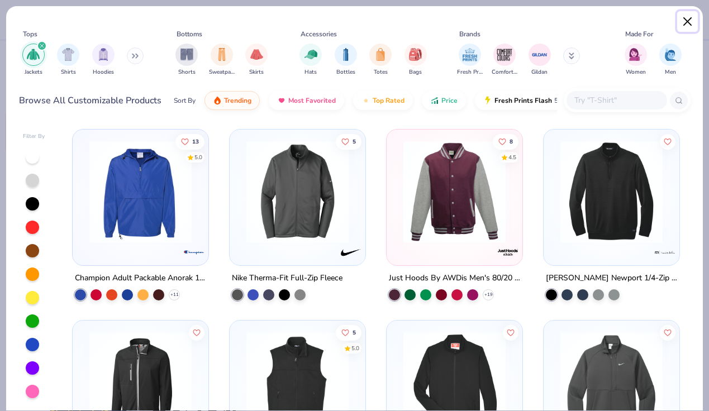
click at [695, 17] on button "Close" at bounding box center [688, 21] width 21 height 21
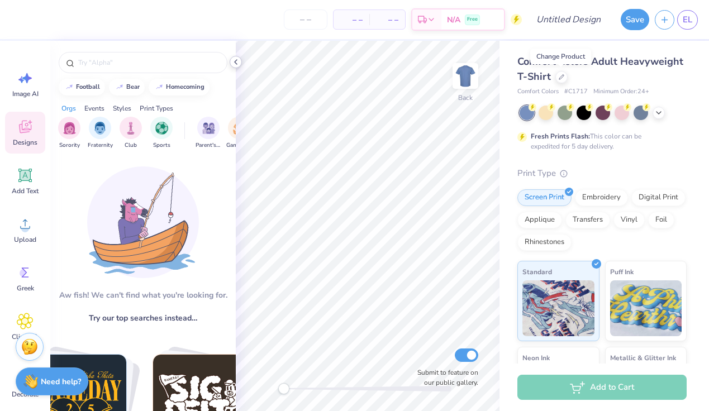
click at [234, 59] on icon at bounding box center [235, 62] width 9 height 9
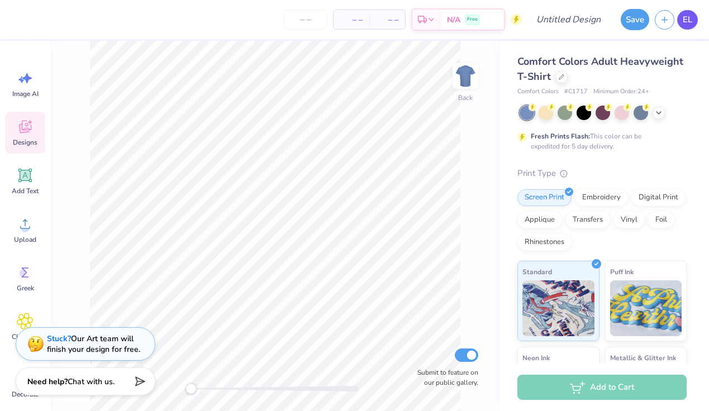
click at [690, 22] on span "EL" at bounding box center [688, 19] width 10 height 13
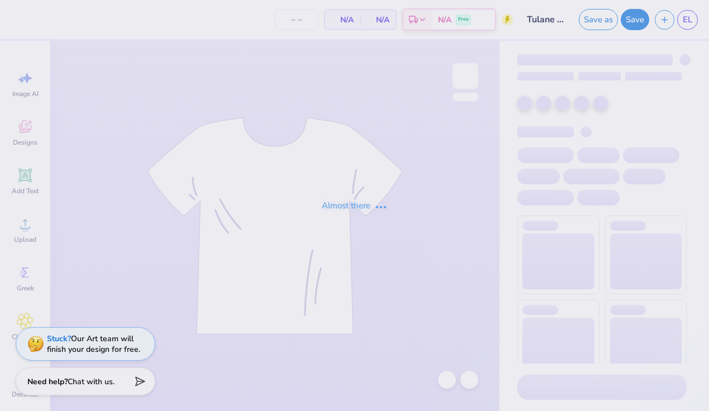
type input "Tulane lax"
type input "12"
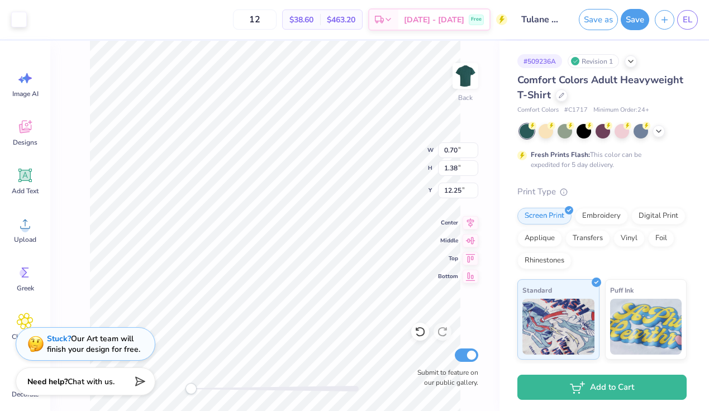
type input "0.66"
type input "1.29"
type input "12.27"
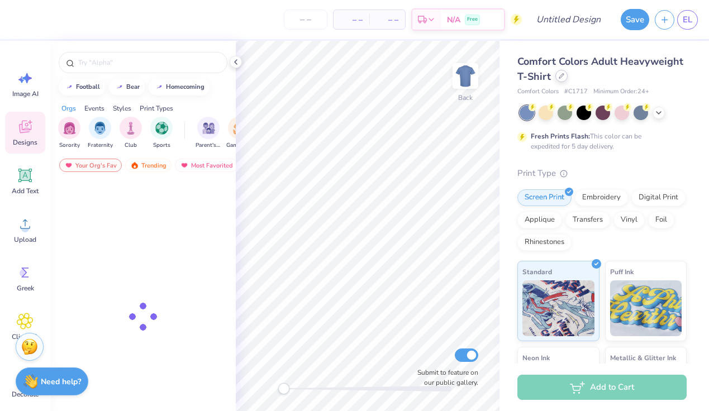
click at [562, 78] on icon at bounding box center [562, 76] width 6 height 6
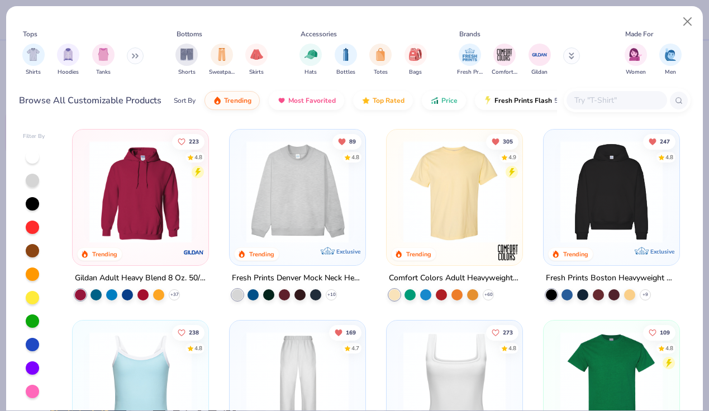
click at [595, 101] on input "text" at bounding box center [617, 100] width 86 height 13
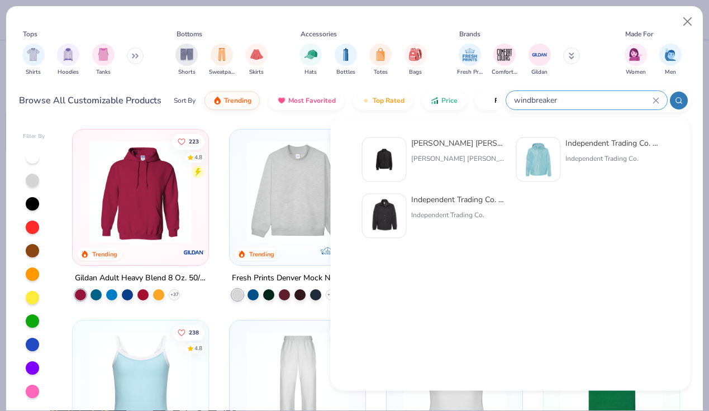
click at [569, 100] on input "windbreaker" at bounding box center [583, 100] width 140 height 13
click at [532, 97] on input "windbreaker" at bounding box center [583, 100] width 140 height 13
click at [532, 98] on input "windbreaker" at bounding box center [583, 100] width 140 height 13
type input "wind breaker"
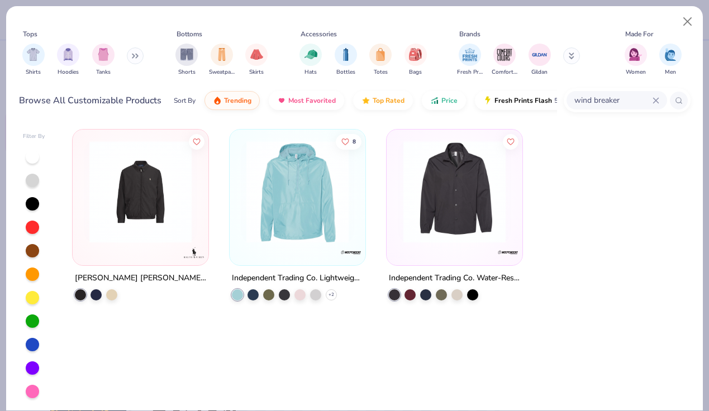
click at [134, 54] on button at bounding box center [135, 56] width 17 height 17
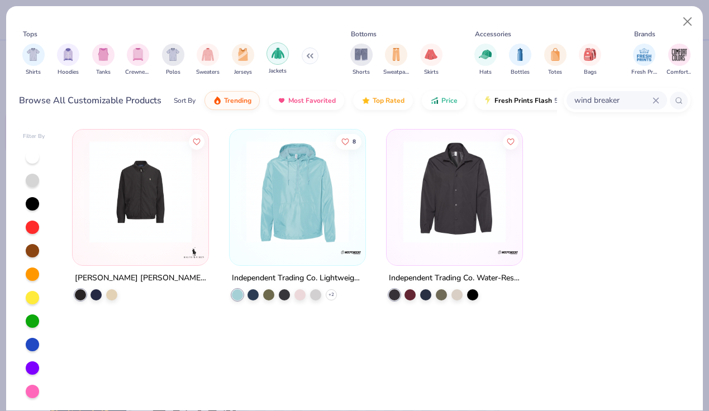
click at [279, 58] on img "filter for Jackets" at bounding box center [278, 53] width 13 height 13
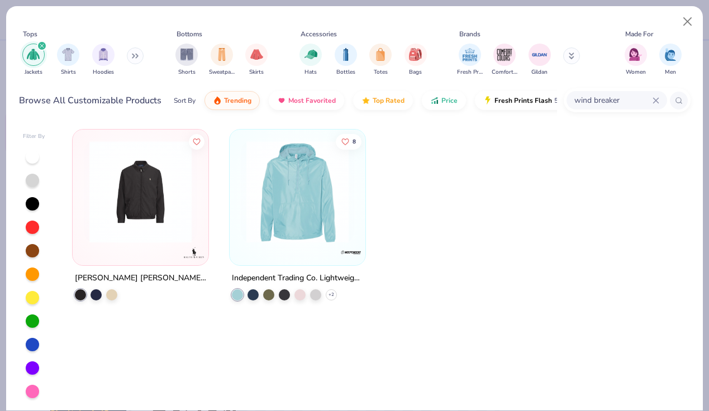
click at [661, 99] on div "wind breaker" at bounding box center [617, 100] width 101 height 18
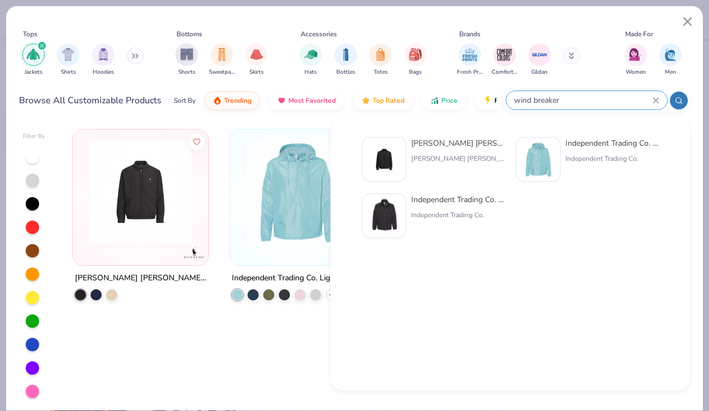
click at [656, 98] on icon at bounding box center [656, 100] width 7 height 7
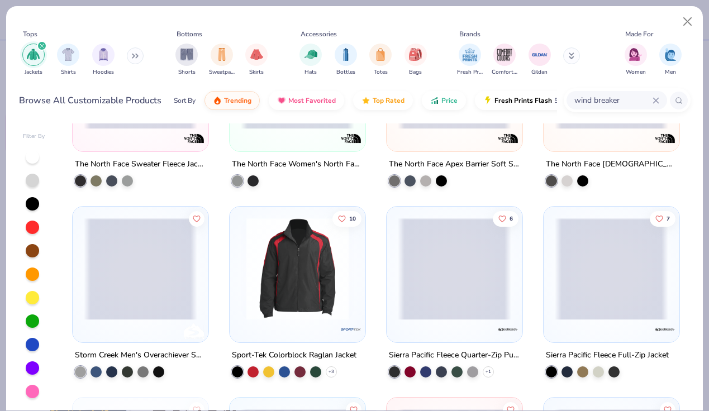
scroll to position [1839, 0]
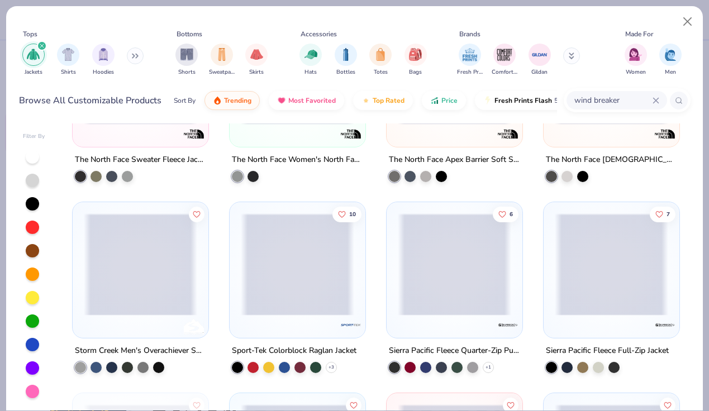
click at [241, 281] on img at bounding box center [183, 265] width 113 height 102
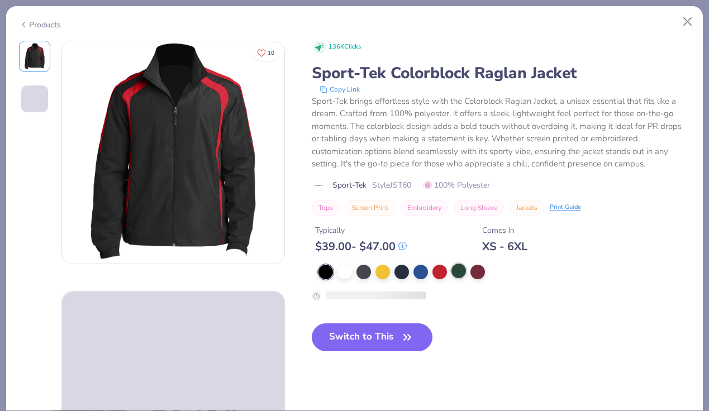
click at [460, 272] on div at bounding box center [459, 271] width 15 height 15
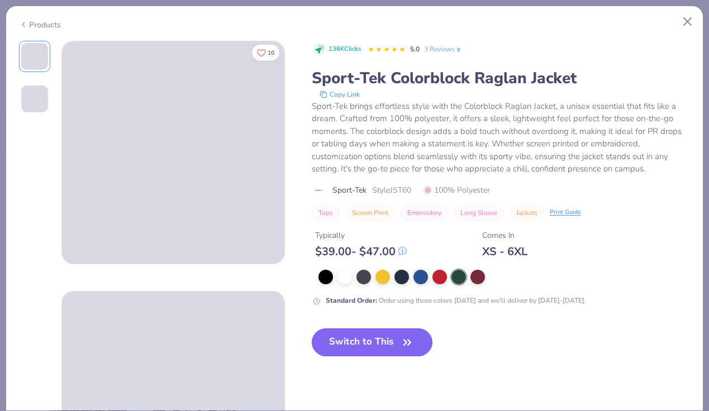
click at [377, 344] on button "Switch to This" at bounding box center [372, 343] width 121 height 28
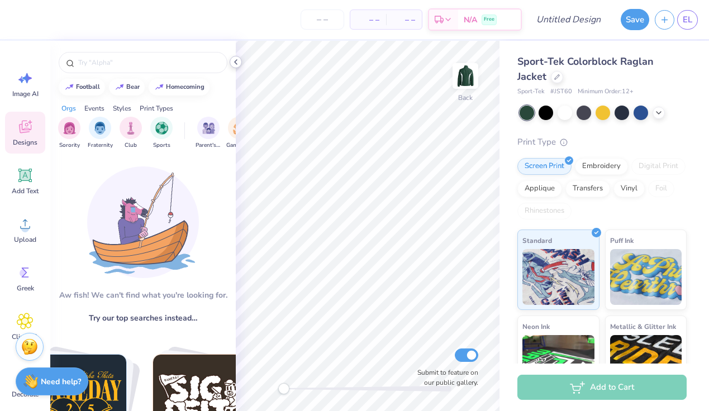
click at [236, 60] on polyline at bounding box center [236, 62] width 2 height 4
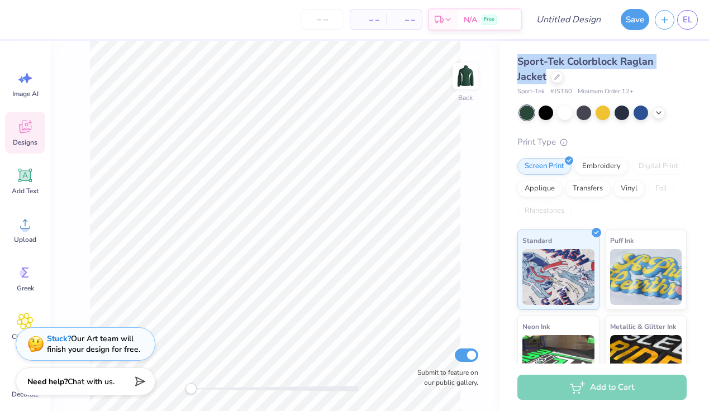
drag, startPoint x: 518, startPoint y: 61, endPoint x: 548, endPoint y: 75, distance: 33.5
click at [548, 75] on div "Sport-Tek Colorblock Raglan Jacket" at bounding box center [602, 69] width 169 height 30
copy span "Sport-Tek Colorblock Raglan Jacket"
click at [557, 77] on icon at bounding box center [557, 76] width 4 height 4
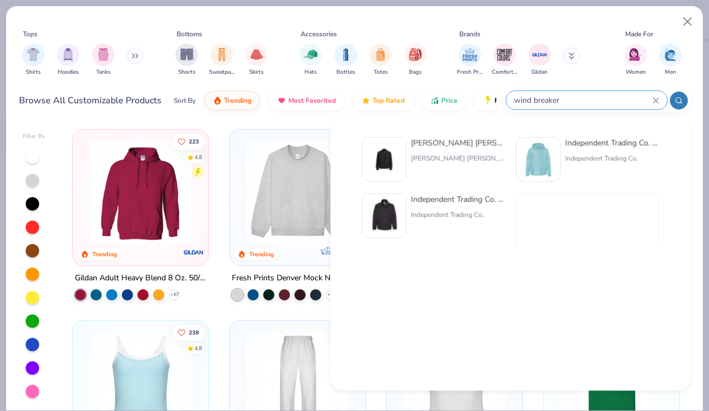
click at [593, 101] on input "wind breaker" at bounding box center [583, 100] width 140 height 13
type input "windstan breaker"
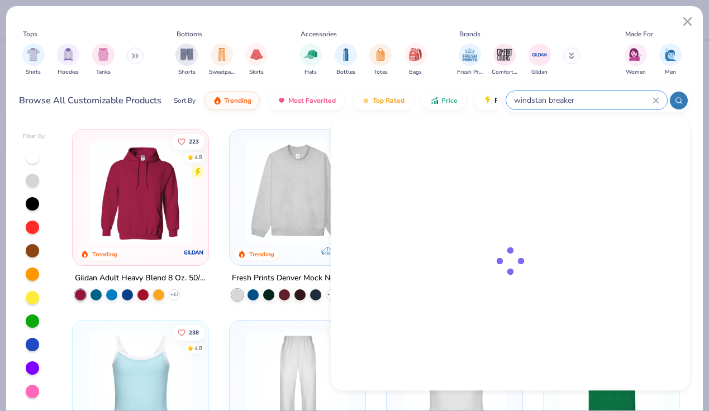
click at [594, 98] on input "windstan breaker" at bounding box center [583, 100] width 140 height 13
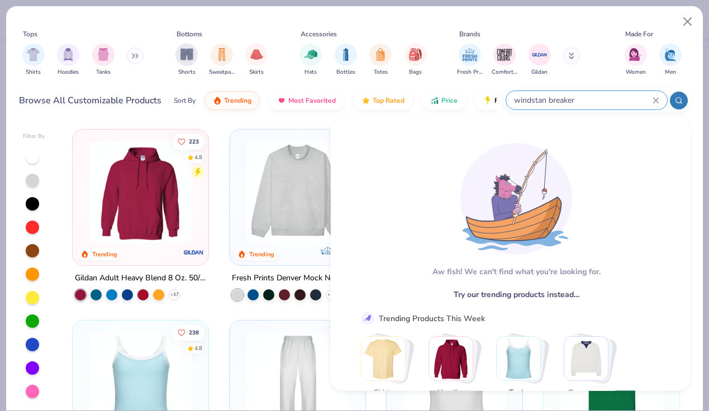
click at [594, 98] on input "windstan breaker" at bounding box center [583, 100] width 140 height 13
click at [651, 97] on input "windstan breaker" at bounding box center [583, 100] width 140 height 13
click at [656, 98] on icon at bounding box center [656, 100] width 7 height 7
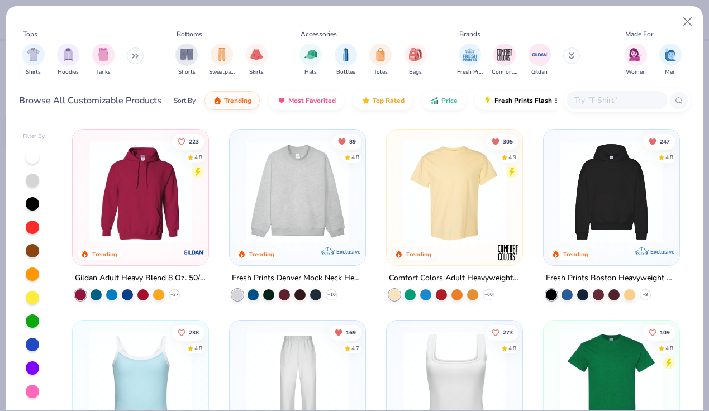
click at [631, 100] on input "text" at bounding box center [617, 100] width 86 height 13
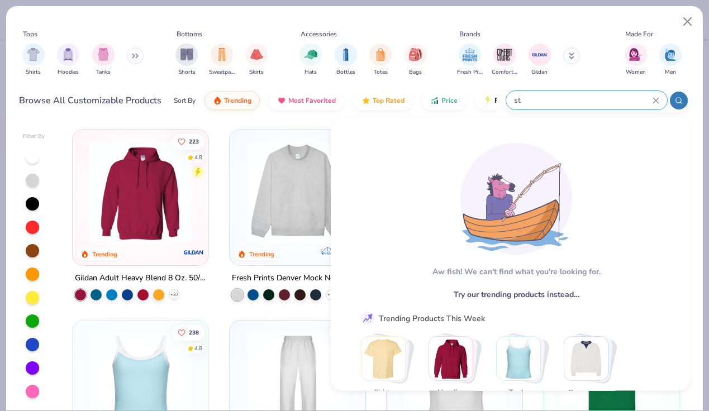
type input "s"
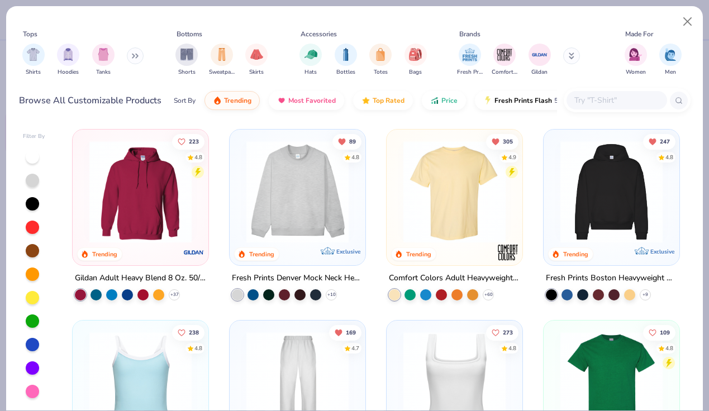
click at [132, 59] on button at bounding box center [135, 56] width 17 height 17
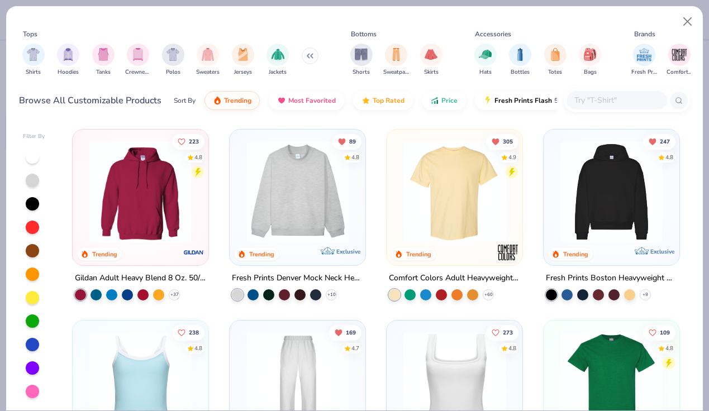
click at [311, 55] on button at bounding box center [310, 56] width 17 height 17
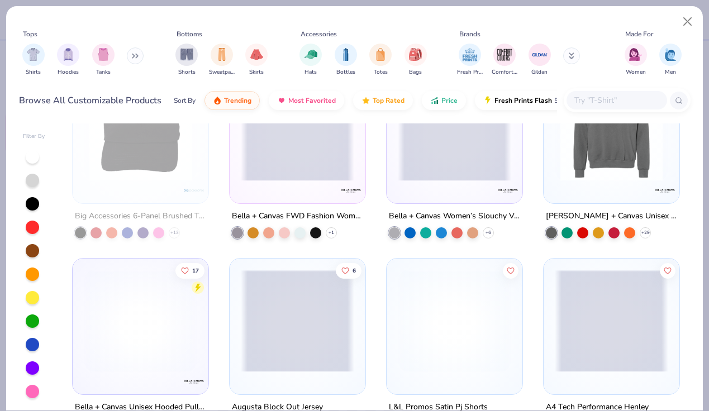
scroll to position [5990, 0]
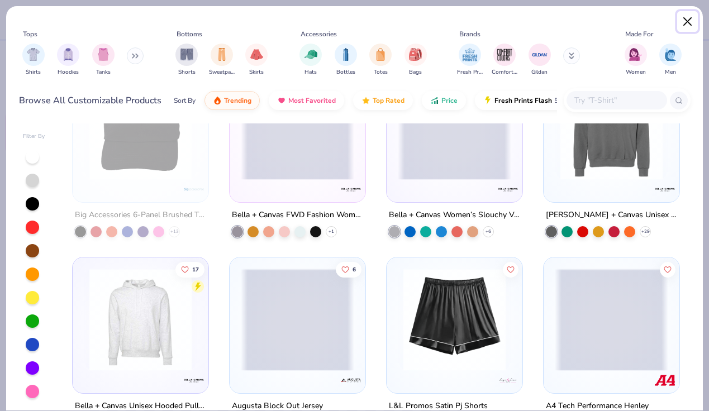
click at [681, 20] on button "Close" at bounding box center [688, 21] width 21 height 21
